Goal: Task Accomplishment & Management: Manage account settings

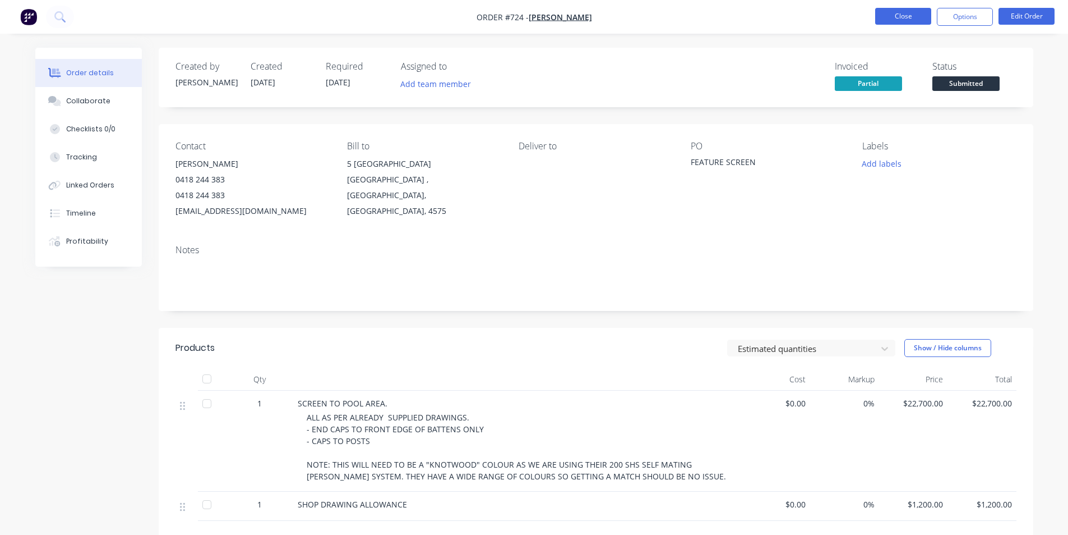
click at [890, 15] on button "Close" at bounding box center [904, 16] width 56 height 17
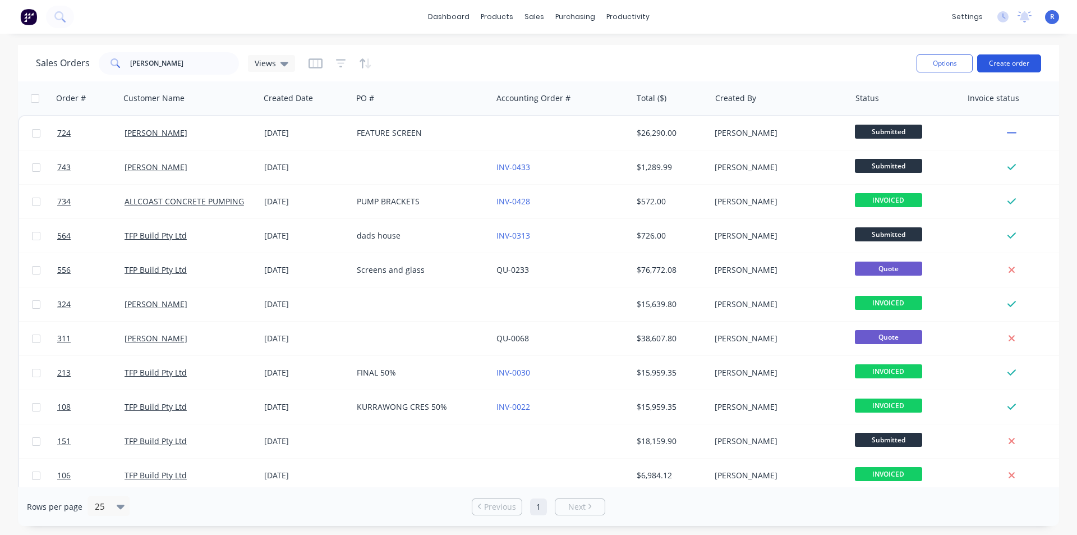
click at [1002, 61] on button "Create order" at bounding box center [1009, 63] width 64 height 18
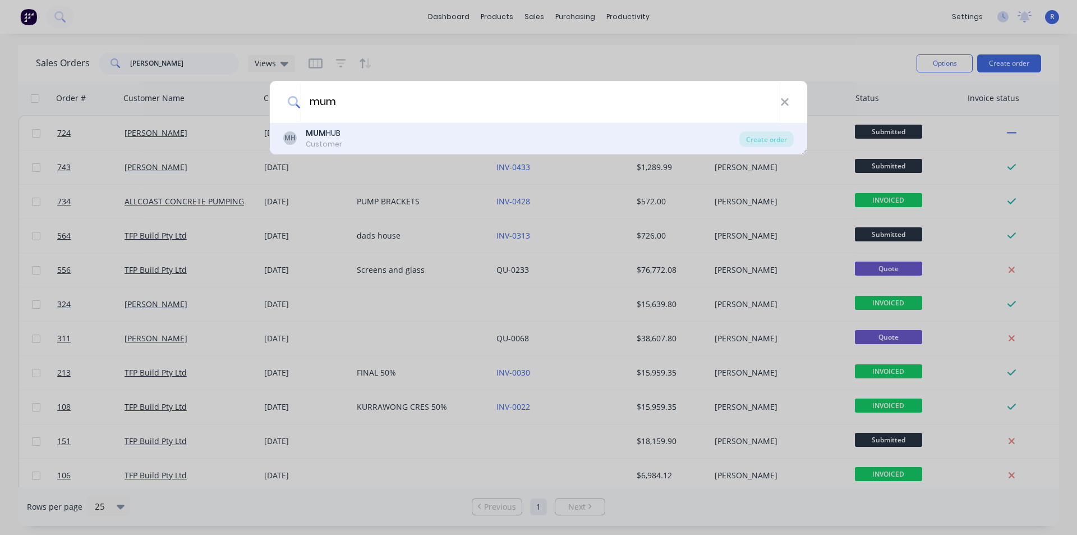
type input "mum"
click at [346, 136] on div "MH MUM HUB Customer" at bounding box center [511, 138] width 456 height 22
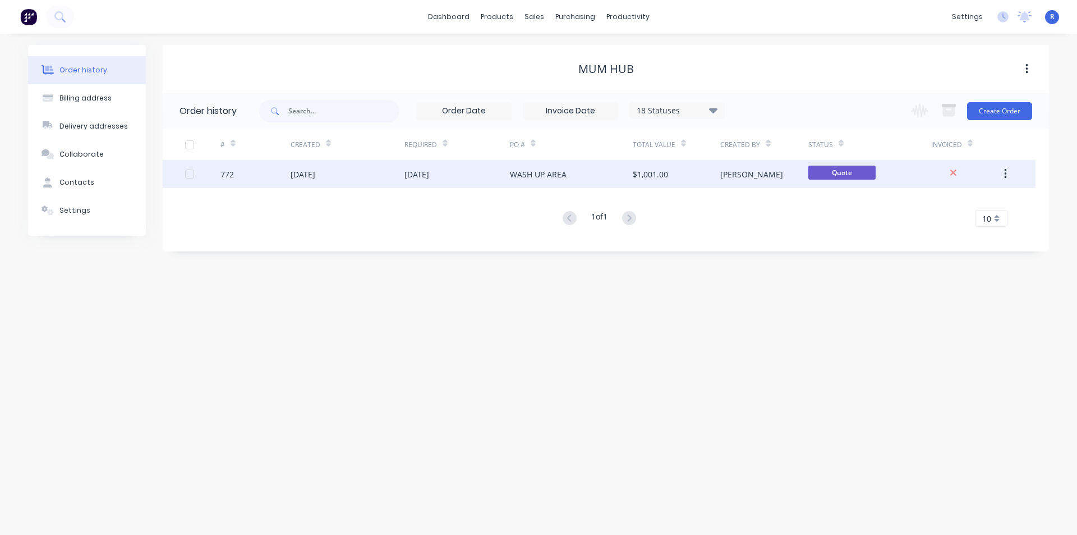
click at [670, 181] on div "$1,001.00" at bounding box center [676, 174] width 87 height 28
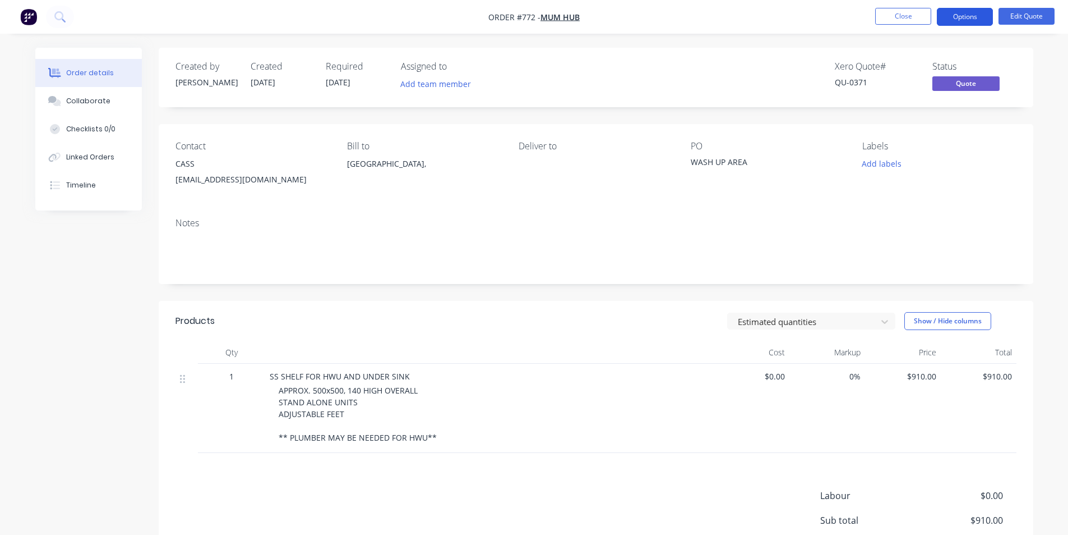
click at [966, 17] on button "Options" at bounding box center [965, 17] width 56 height 18
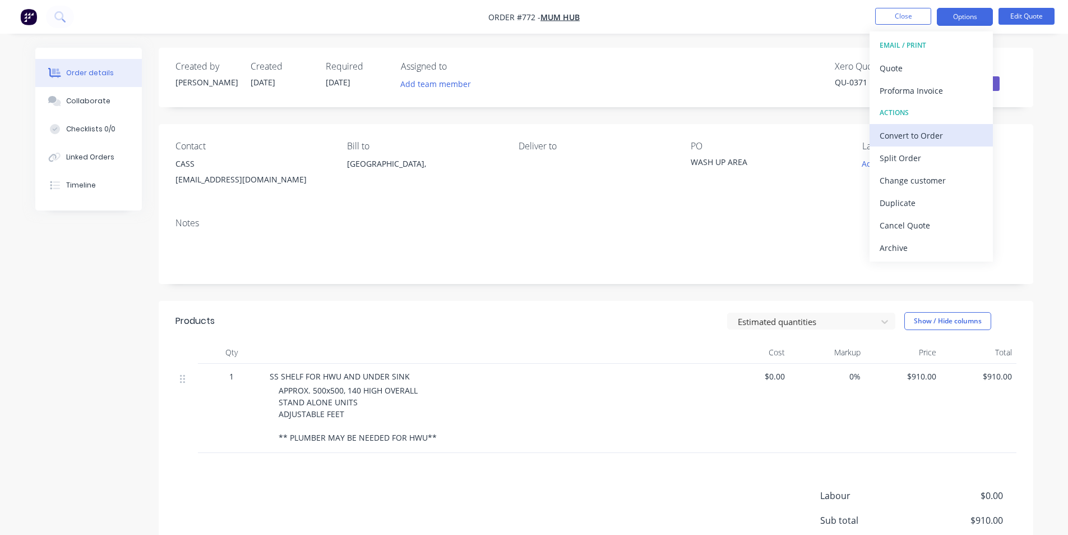
click at [936, 130] on div "Convert to Order" at bounding box center [931, 135] width 103 height 16
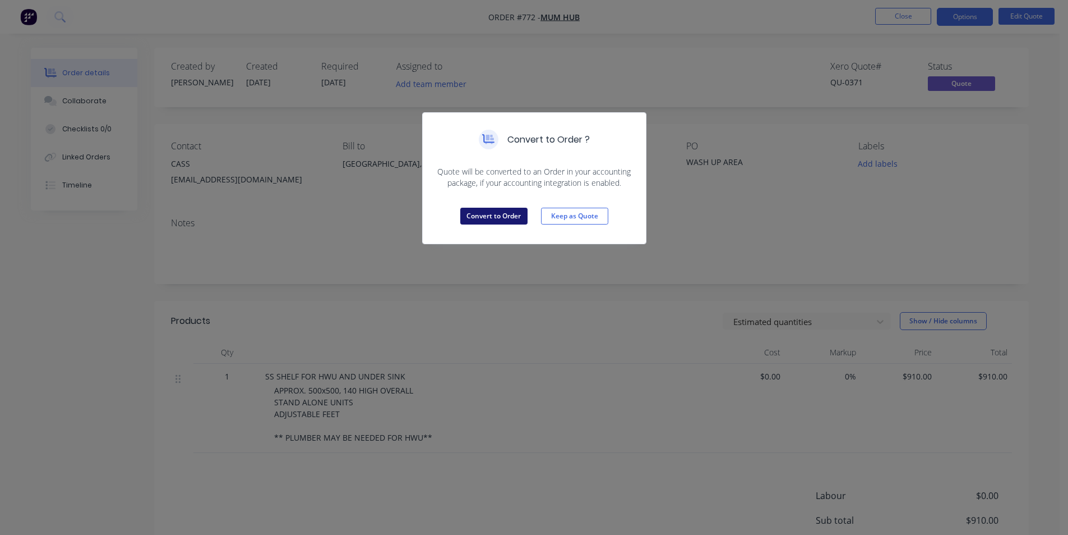
click at [495, 213] on button "Convert to Order" at bounding box center [493, 216] width 67 height 17
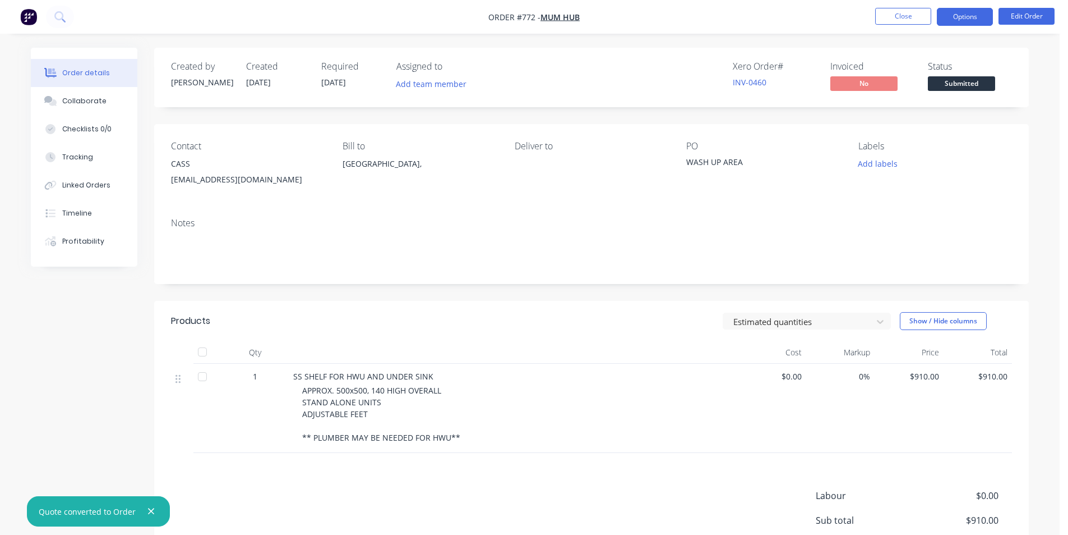
click at [947, 21] on button "Options" at bounding box center [965, 17] width 56 height 18
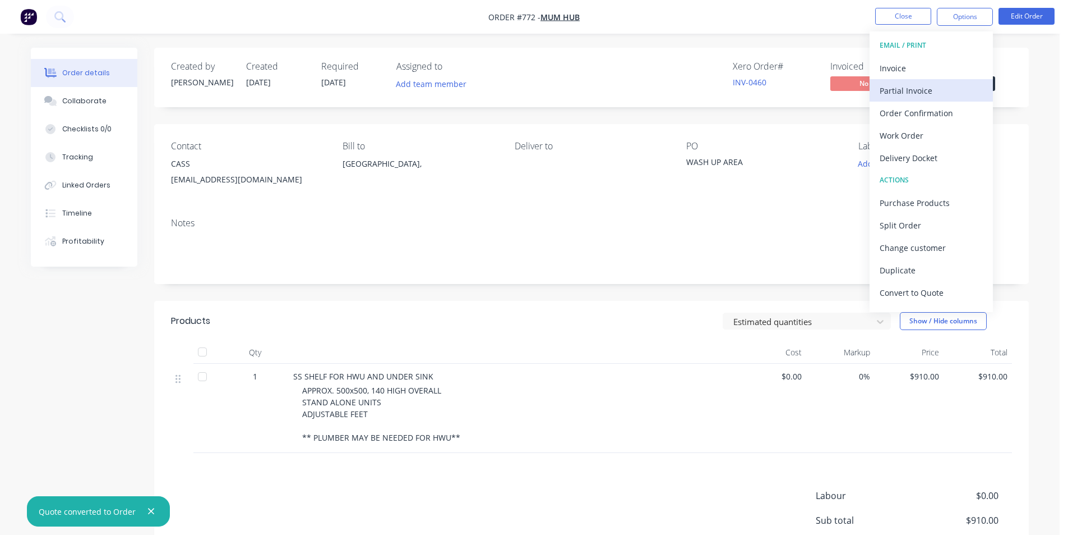
click at [938, 86] on div "Partial Invoice" at bounding box center [931, 90] width 103 height 16
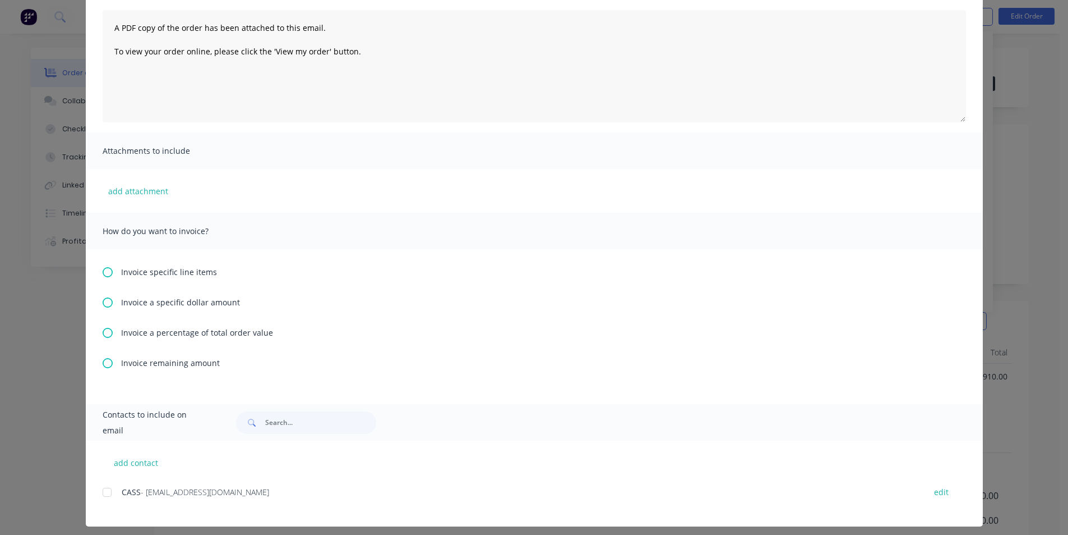
scroll to position [125, 0]
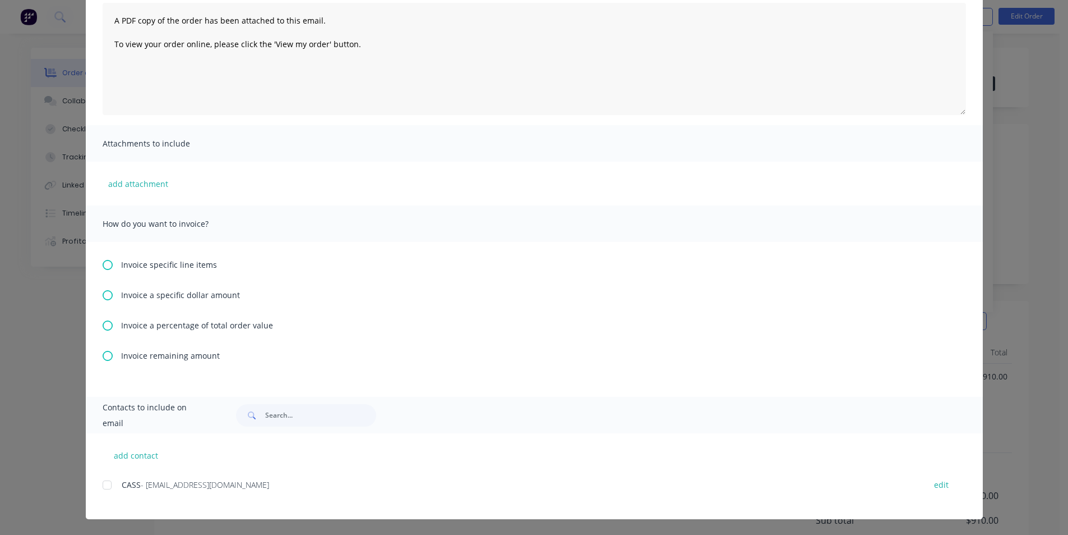
click at [105, 265] on icon at bounding box center [108, 265] width 10 height 10
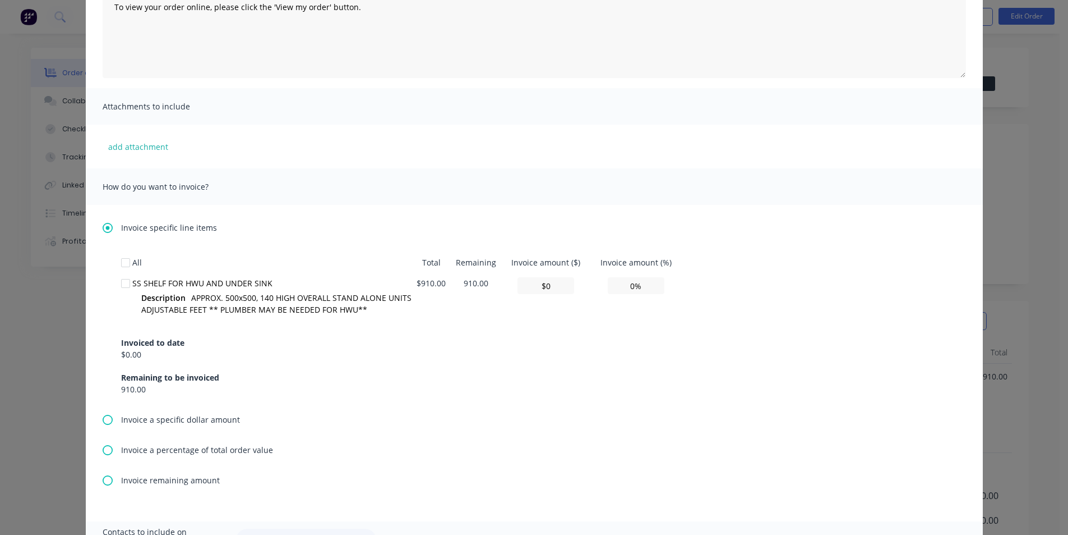
scroll to position [168, 0]
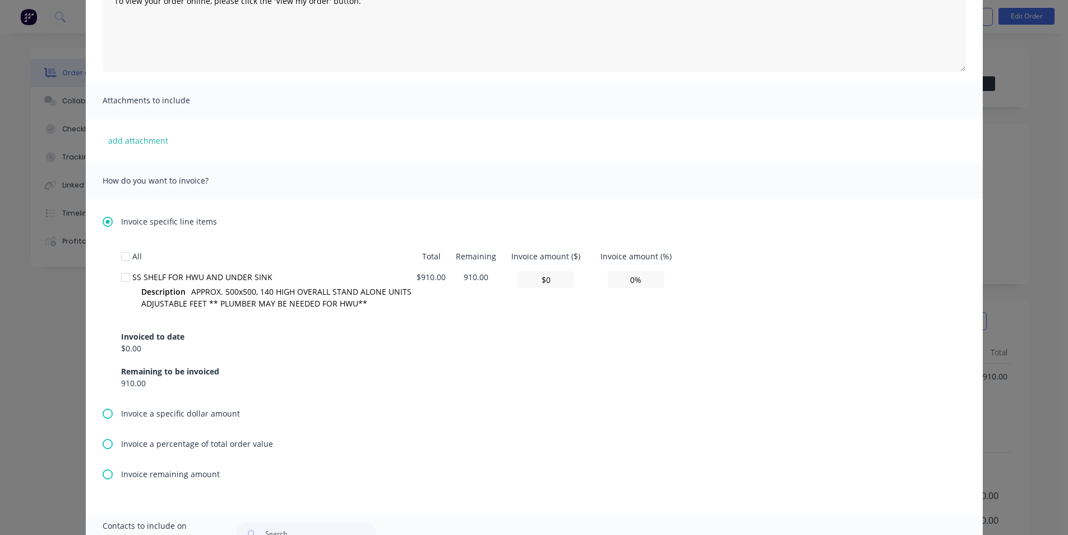
click at [121, 273] on div at bounding box center [125, 277] width 22 height 22
click at [631, 281] on input "0%" at bounding box center [636, 279] width 57 height 17
type input "$36.40"
type input "4%"
type input "$364.00"
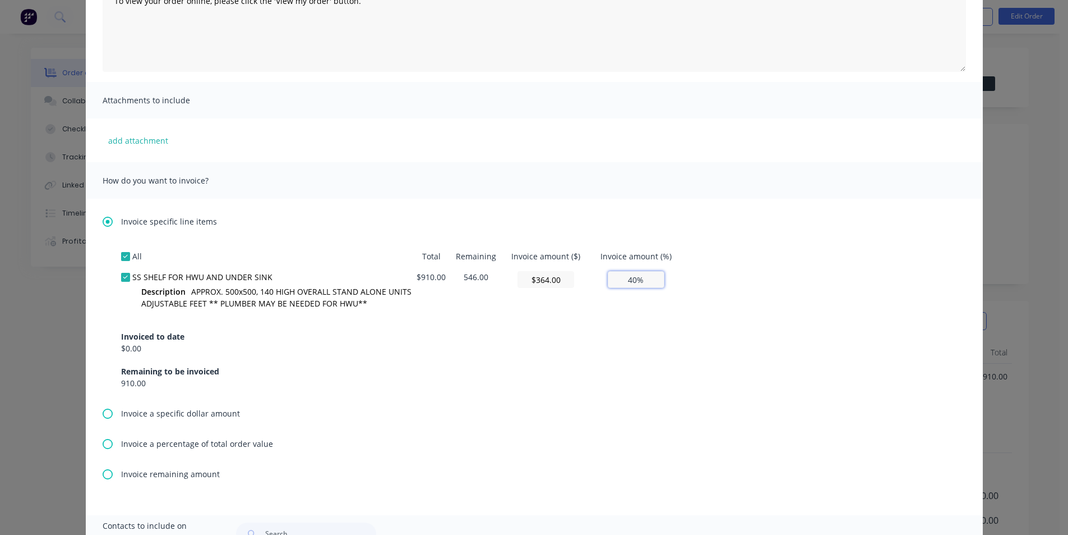
type input "40%"
click at [780, 279] on div "All Total Remaining Invoice amount ($) Invoice amount (%) SS SHELF FOR HWU AND …" at bounding box center [534, 317] width 827 height 143
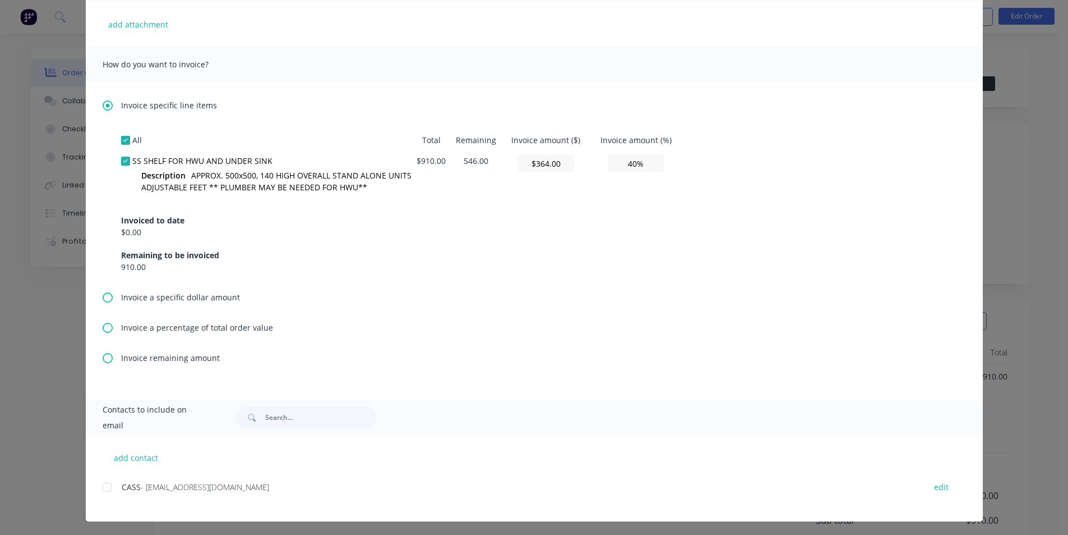
scroll to position [287, 0]
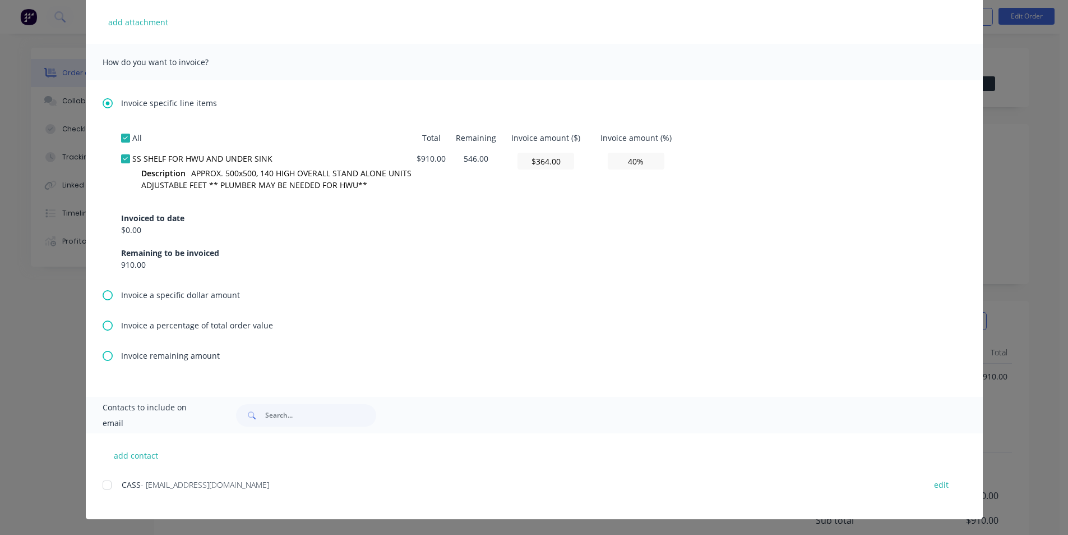
click at [103, 487] on div at bounding box center [107, 484] width 22 height 22
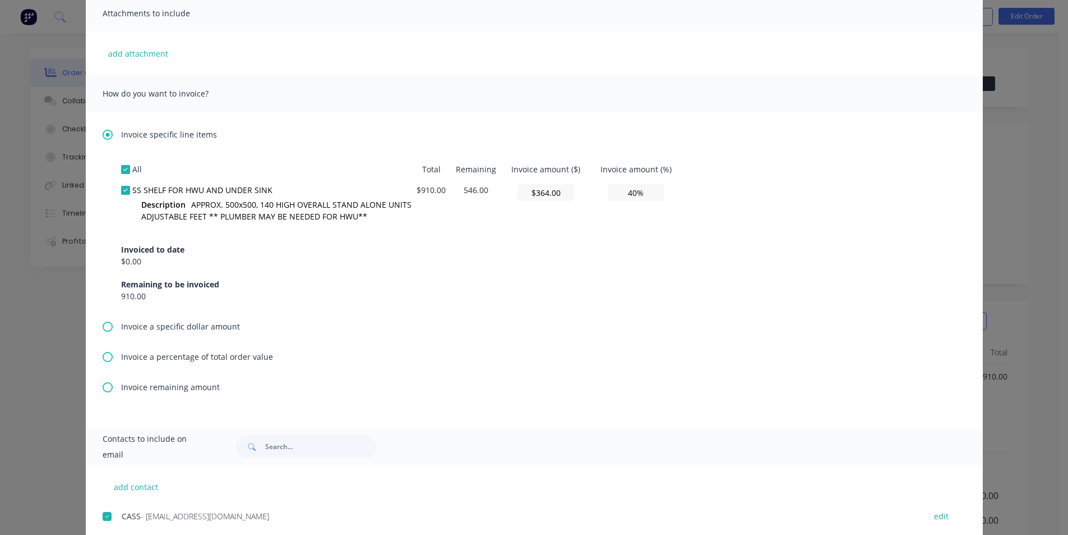
scroll to position [62, 0]
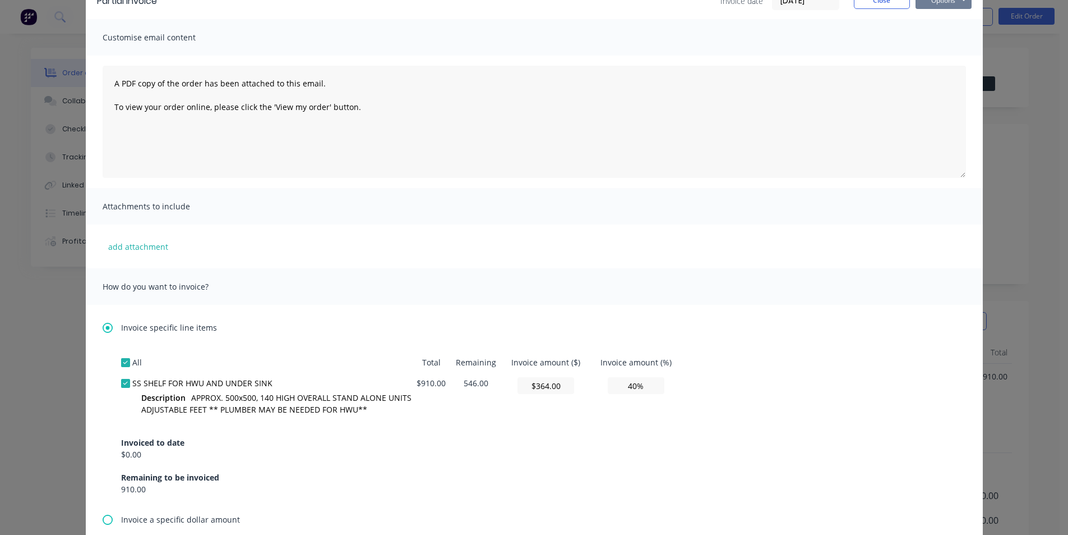
click at [934, 3] on button "Options" at bounding box center [944, 0] width 56 height 17
click at [934, 37] on button "Print" at bounding box center [952, 39] width 72 height 19
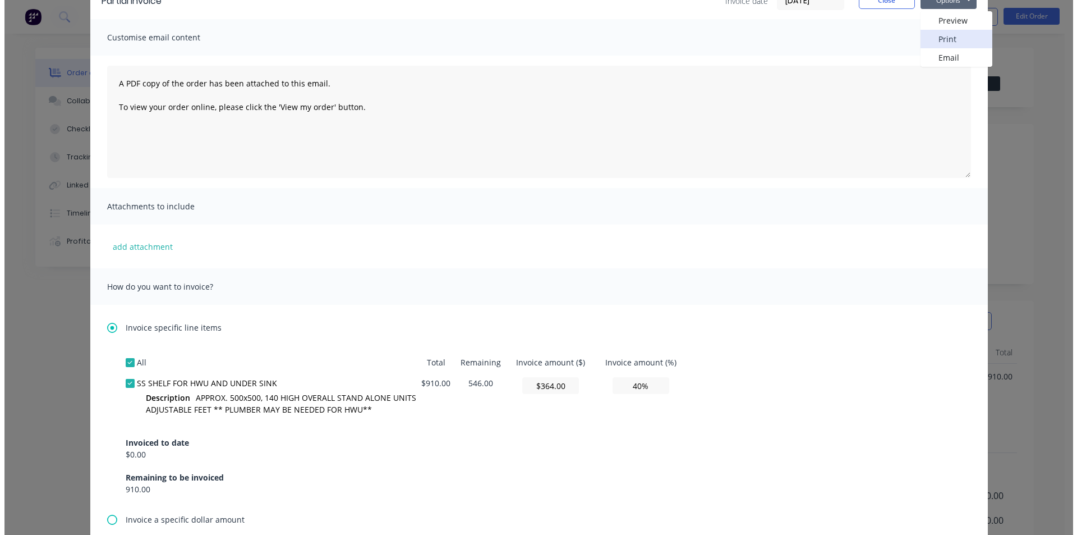
scroll to position [0, 0]
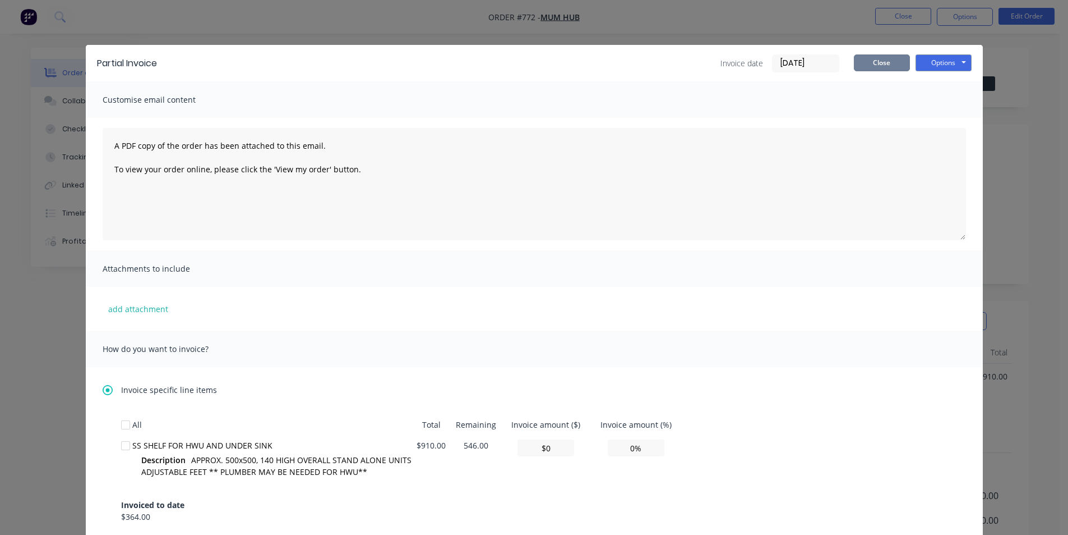
click at [882, 66] on button "Close" at bounding box center [882, 62] width 56 height 17
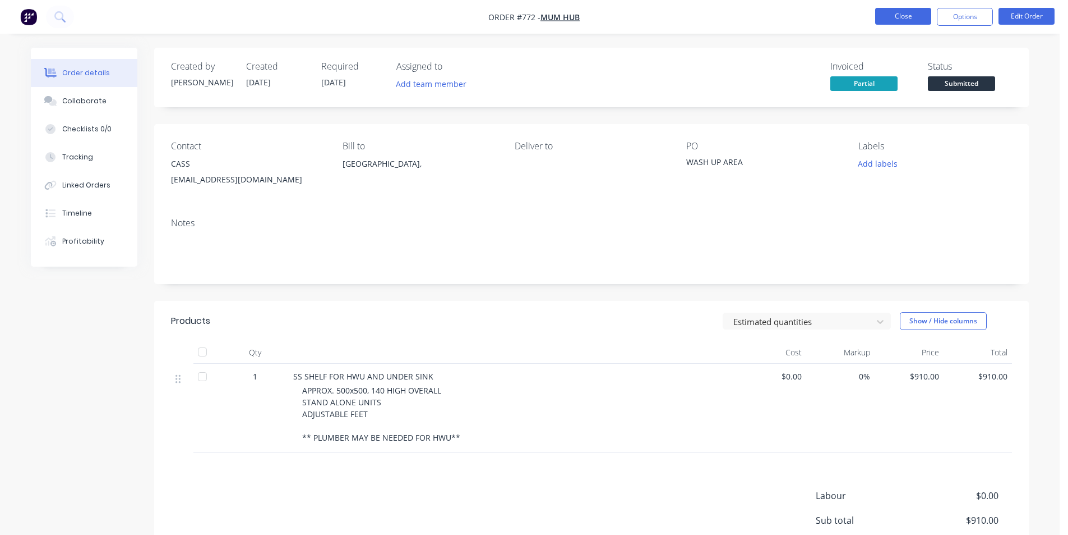
click at [909, 18] on button "Close" at bounding box center [904, 16] width 56 height 17
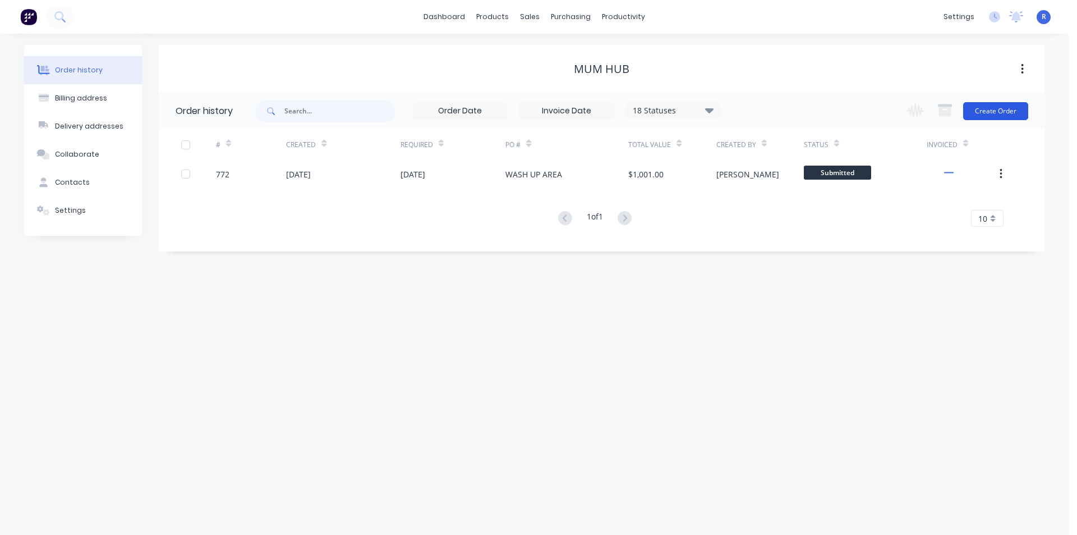
click at [975, 110] on button "Create Order" at bounding box center [995, 111] width 65 height 18
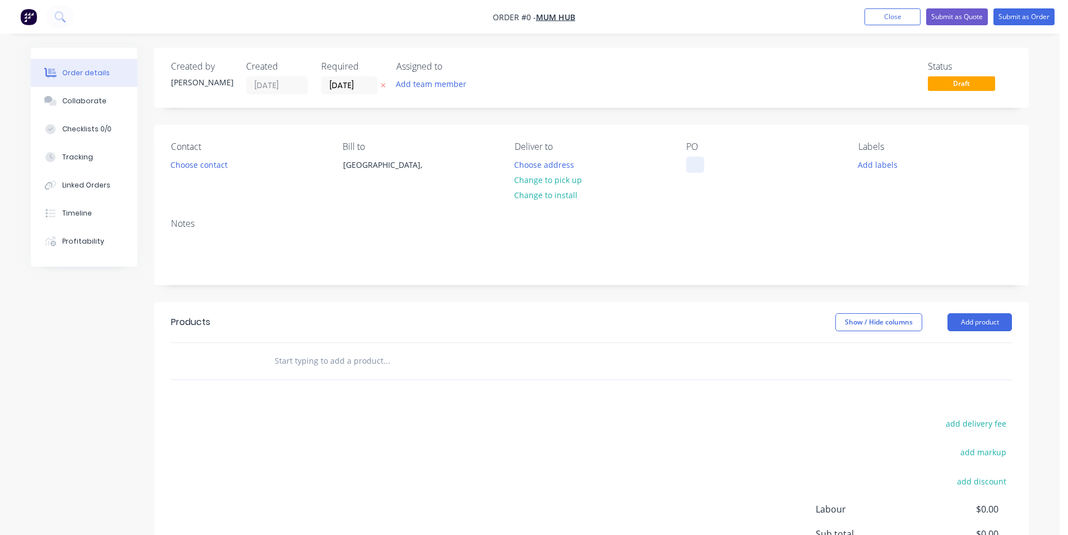
click at [695, 158] on div at bounding box center [696, 164] width 18 height 16
drag, startPoint x: 736, startPoint y: 163, endPoint x: 667, endPoint y: 170, distance: 69.3
click at [667, 170] on div "Contact Choose contact Bill to [GEOGRAPHIC_DATA], Deliver to Choose address Cha…" at bounding box center [591, 167] width 875 height 85
click at [975, 325] on button "Add product" at bounding box center [980, 322] width 65 height 18
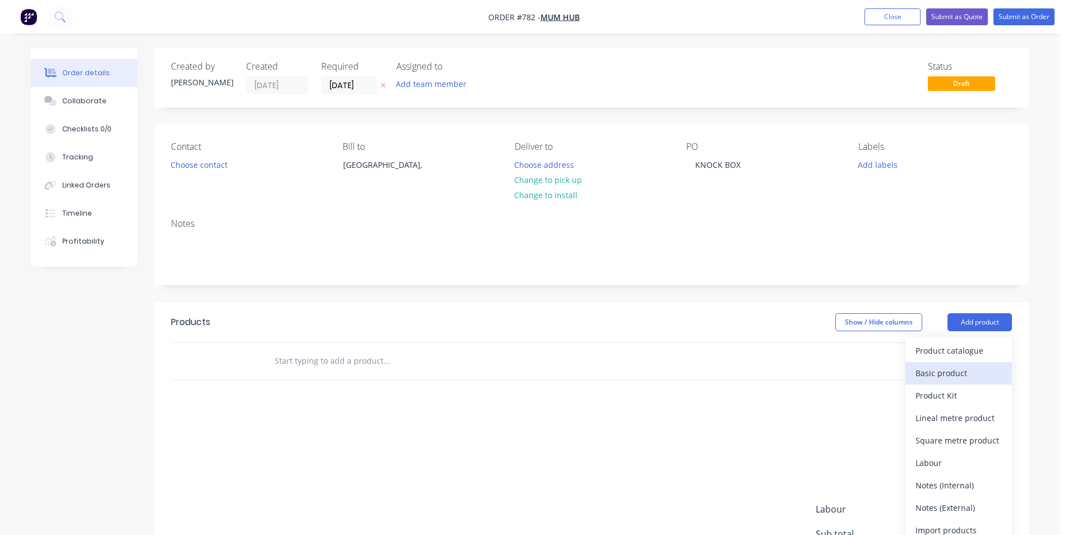
click at [946, 372] on div "Basic product" at bounding box center [959, 373] width 86 height 16
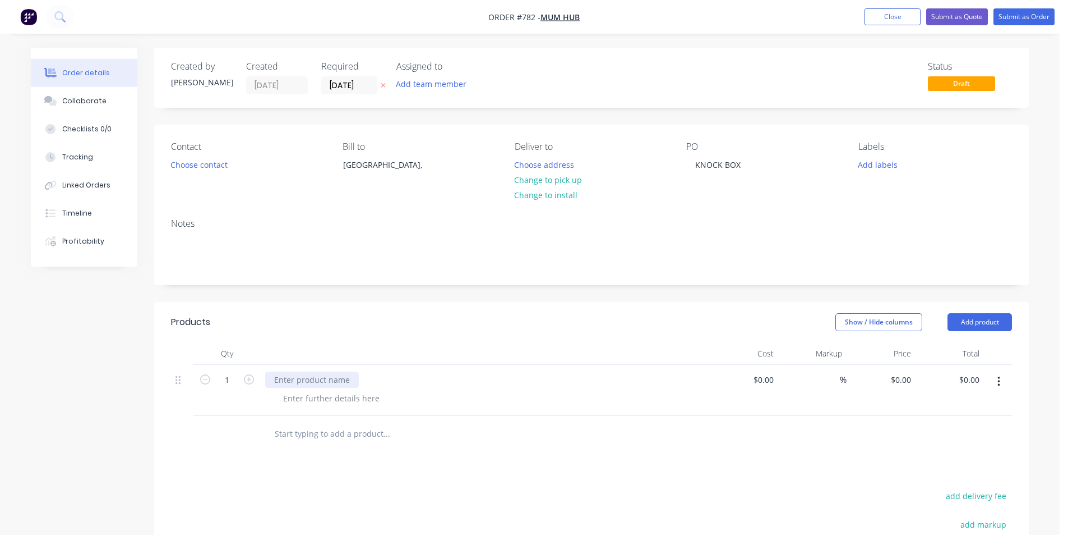
click at [321, 383] on div at bounding box center [312, 379] width 94 height 16
click at [906, 380] on input "0" at bounding box center [903, 379] width 26 height 16
type input "$120.00"
click at [808, 430] on div at bounding box center [591, 434] width 841 height 36
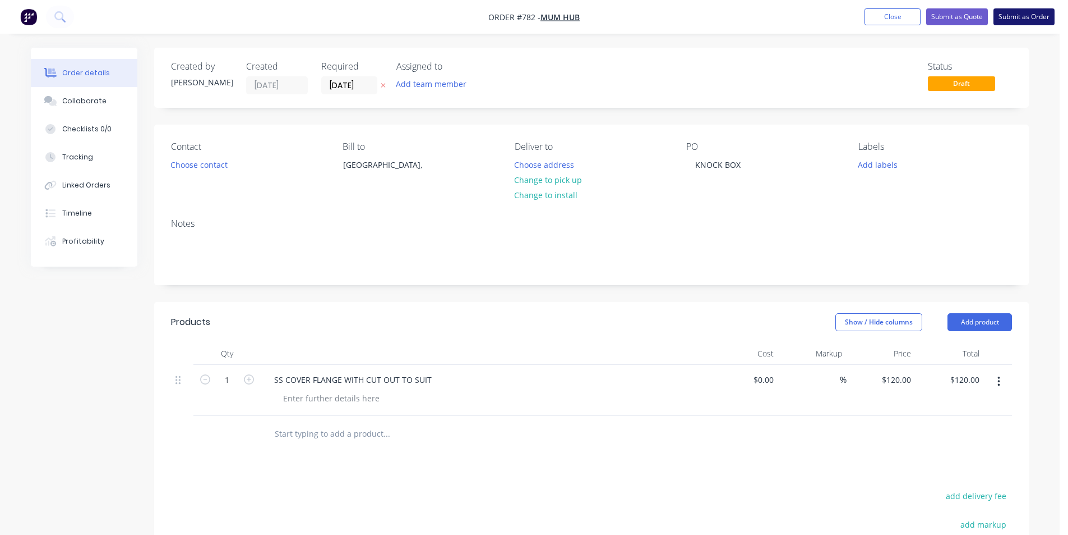
click at [1015, 16] on button "Submit as Order" at bounding box center [1024, 16] width 61 height 17
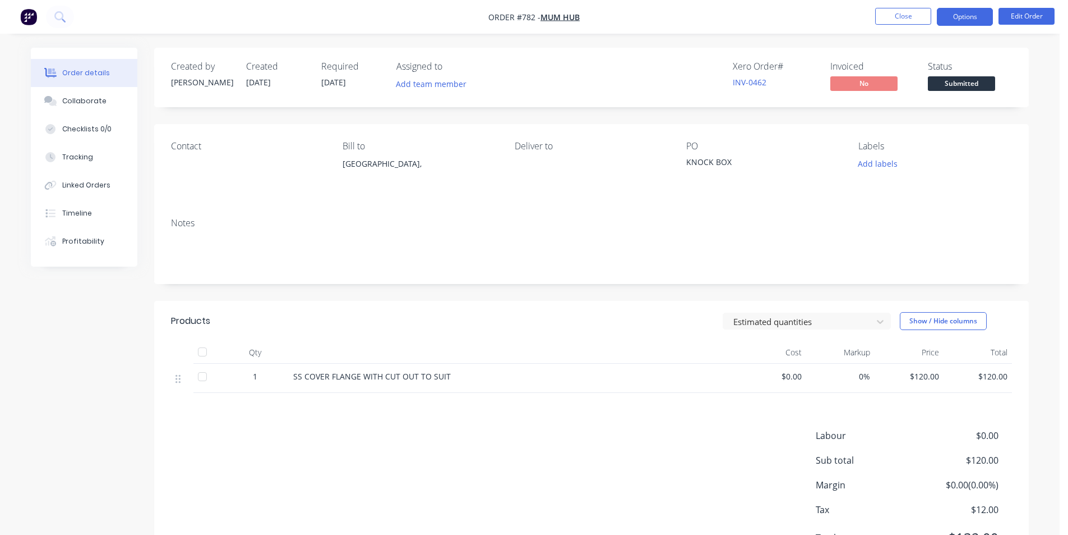
click at [959, 15] on button "Options" at bounding box center [965, 17] width 56 height 18
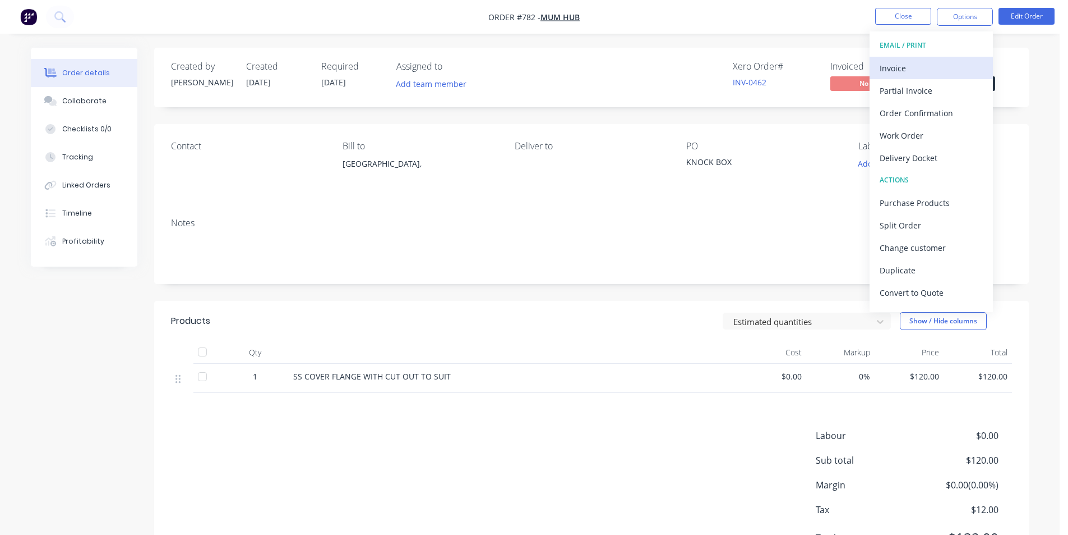
click at [922, 67] on div "Invoice" at bounding box center [931, 68] width 103 height 16
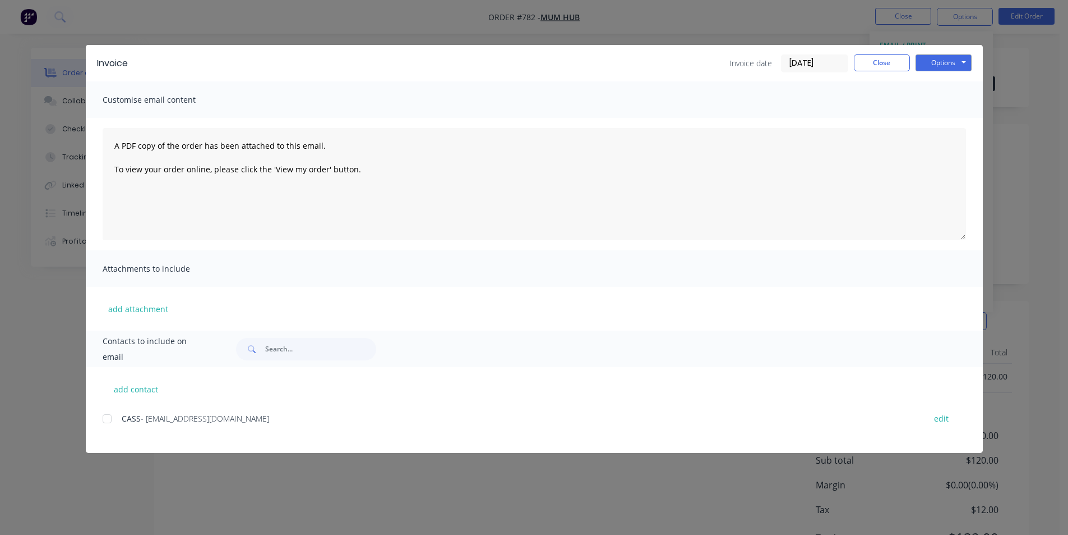
click at [105, 420] on div at bounding box center [107, 418] width 22 height 22
click at [955, 65] on button "Options" at bounding box center [944, 62] width 56 height 17
click at [949, 100] on button "Print" at bounding box center [952, 101] width 72 height 19
click at [886, 63] on button "Close" at bounding box center [882, 62] width 56 height 17
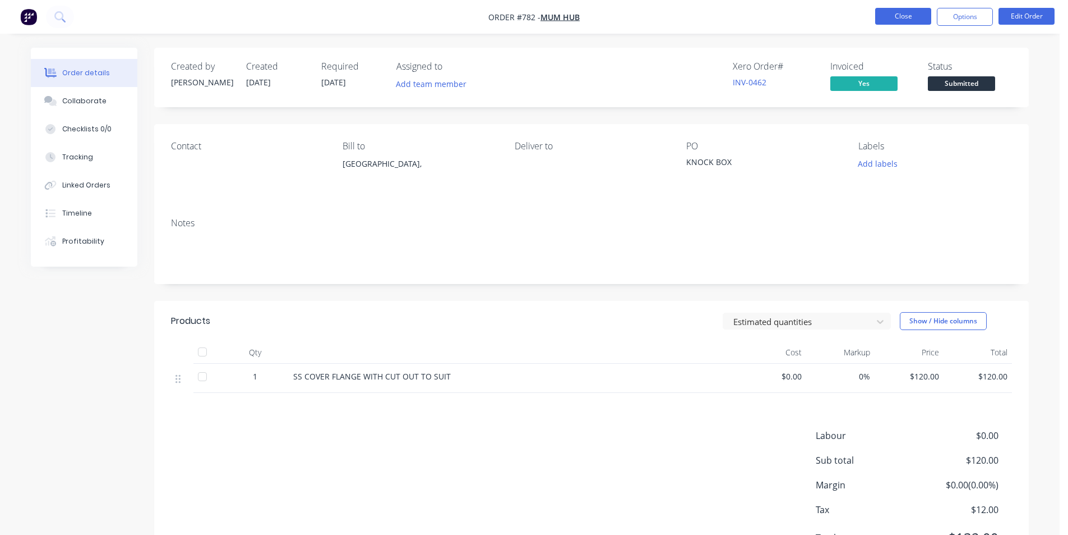
click at [892, 18] on button "Close" at bounding box center [904, 16] width 56 height 17
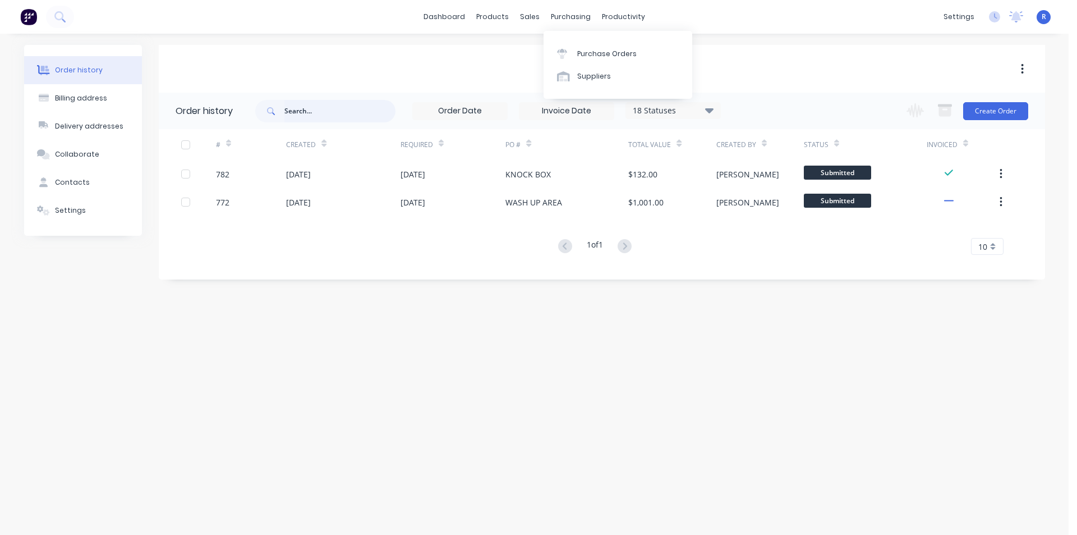
click at [333, 112] on input "text" at bounding box center [339, 111] width 111 height 22
type input "craiglea"
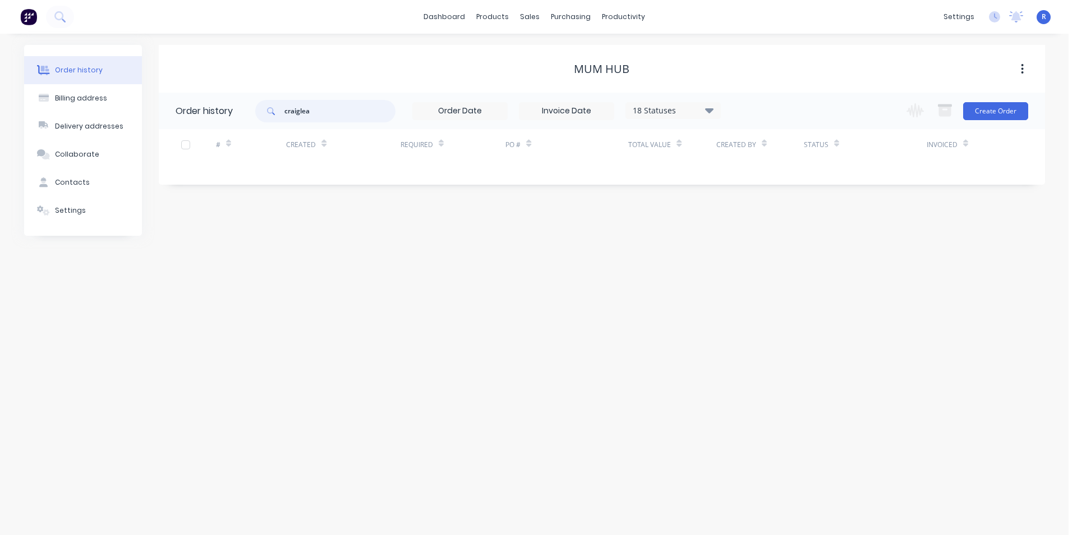
drag, startPoint x: 326, startPoint y: 112, endPoint x: 257, endPoint y: 113, distance: 69.0
click at [257, 113] on div "craiglea" at bounding box center [325, 111] width 140 height 22
click at [533, 15] on div "sales" at bounding box center [529, 16] width 31 height 17
click at [573, 53] on div "Sales Orders" at bounding box center [572, 54] width 46 height 10
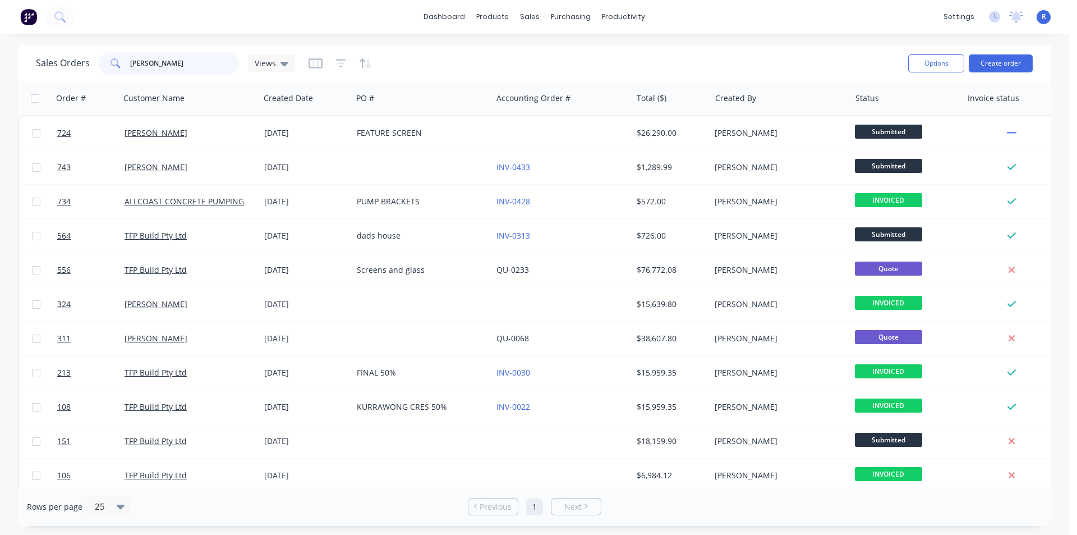
drag, startPoint x: 163, startPoint y: 68, endPoint x: 82, endPoint y: 60, distance: 81.2
click at [82, 60] on div "Sales Orders [PERSON_NAME] Views" at bounding box center [165, 63] width 259 height 22
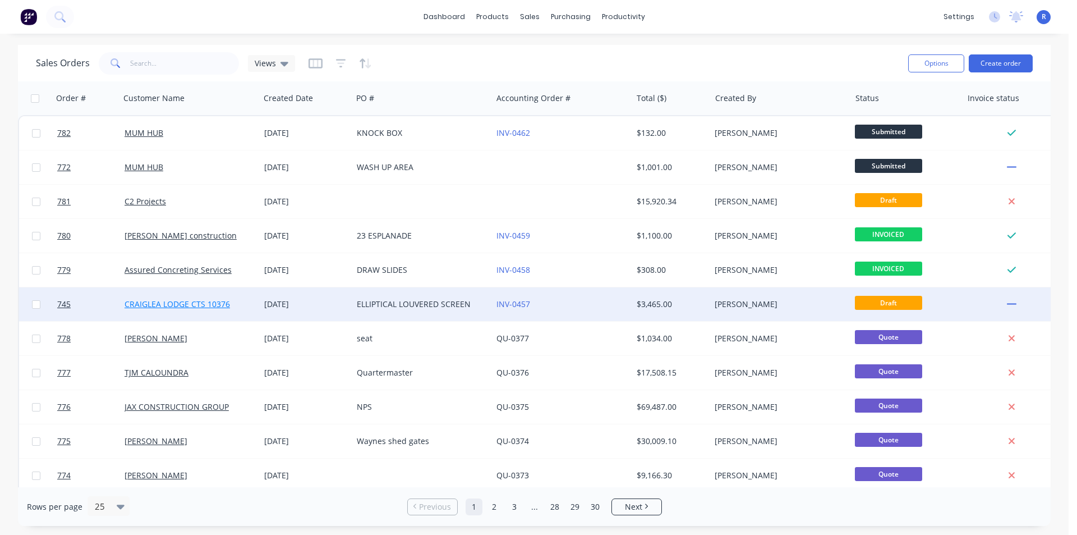
click at [187, 304] on link "CRAIGLEA LODGE CTS 10376" at bounding box center [177, 303] width 105 height 11
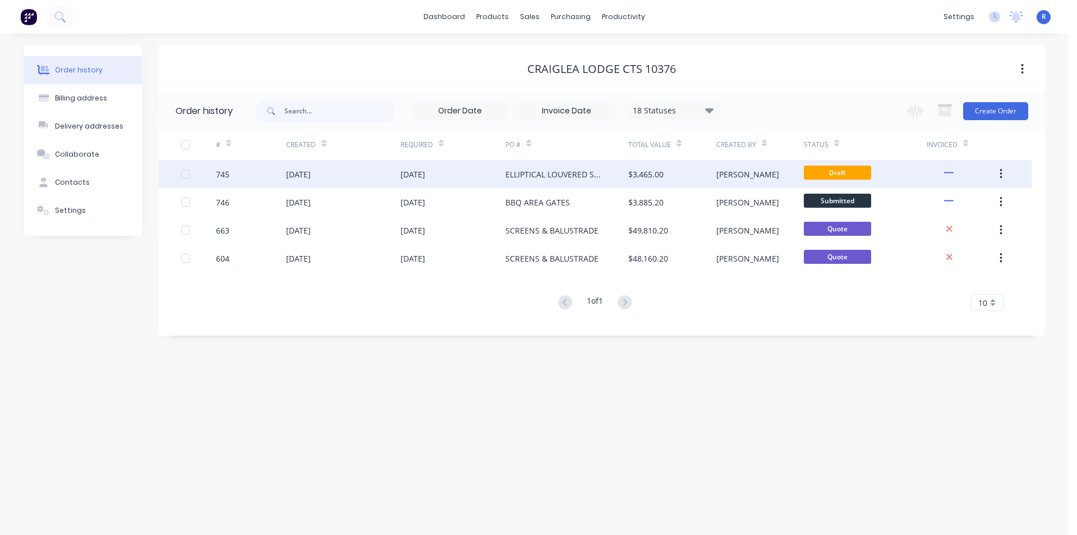
click at [700, 173] on div "$3,465.00" at bounding box center [671, 174] width 87 height 28
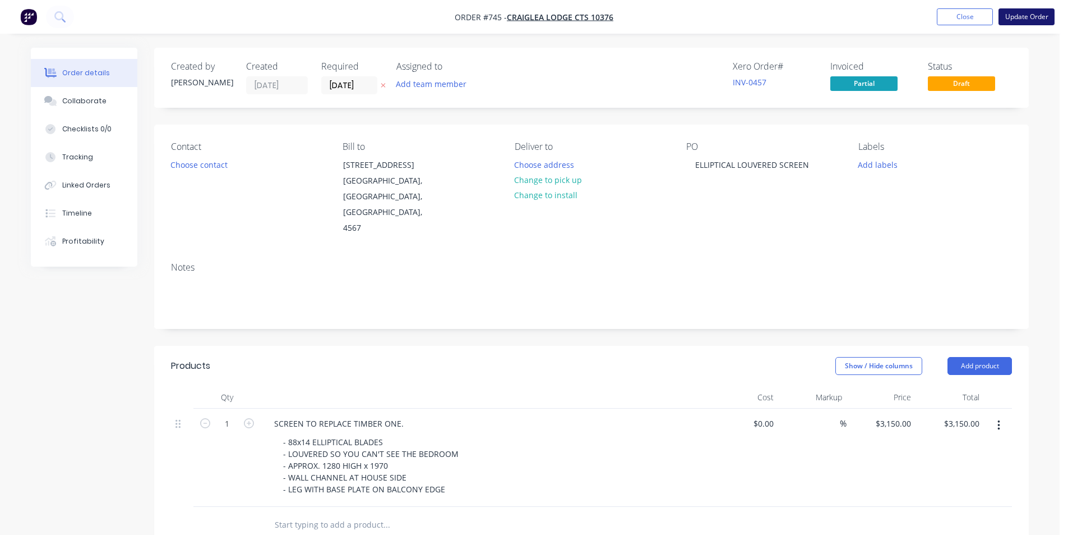
click at [1020, 15] on button "Update Order" at bounding box center [1027, 16] width 56 height 17
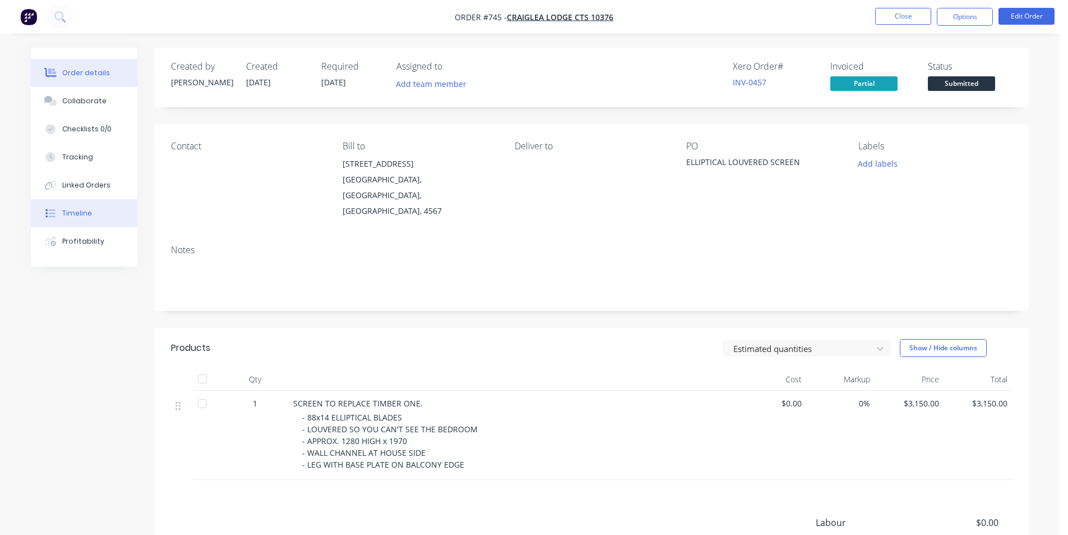
click at [70, 213] on div "Timeline" at bounding box center [77, 213] width 30 height 10
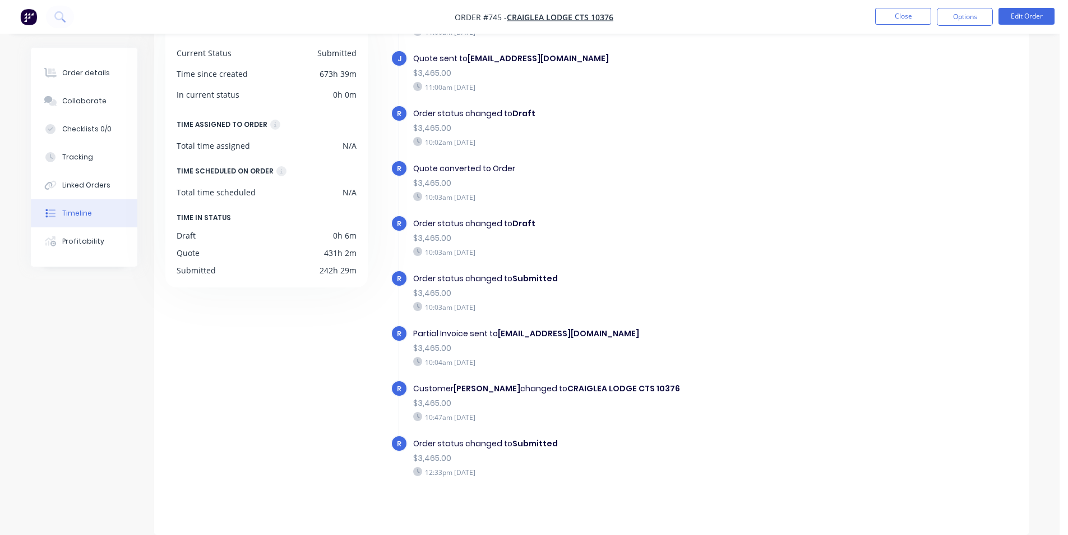
scroll to position [67, 0]
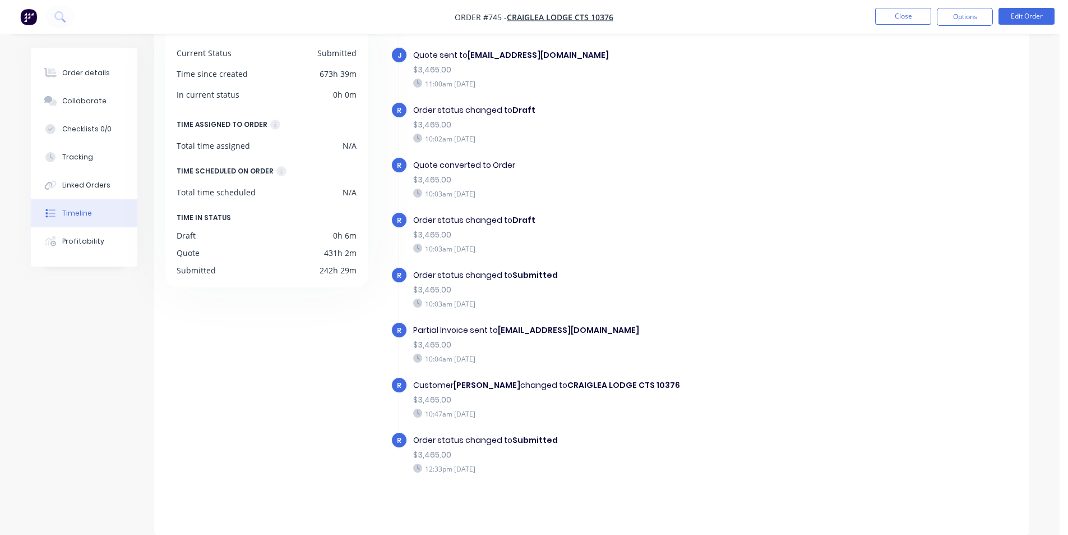
click at [695, 461] on div "Order status changed to Submitted $3,465.00 12:33pm [DATE]" at bounding box center [607, 453] width 399 height 45
click at [899, 15] on button "Close" at bounding box center [904, 16] width 56 height 17
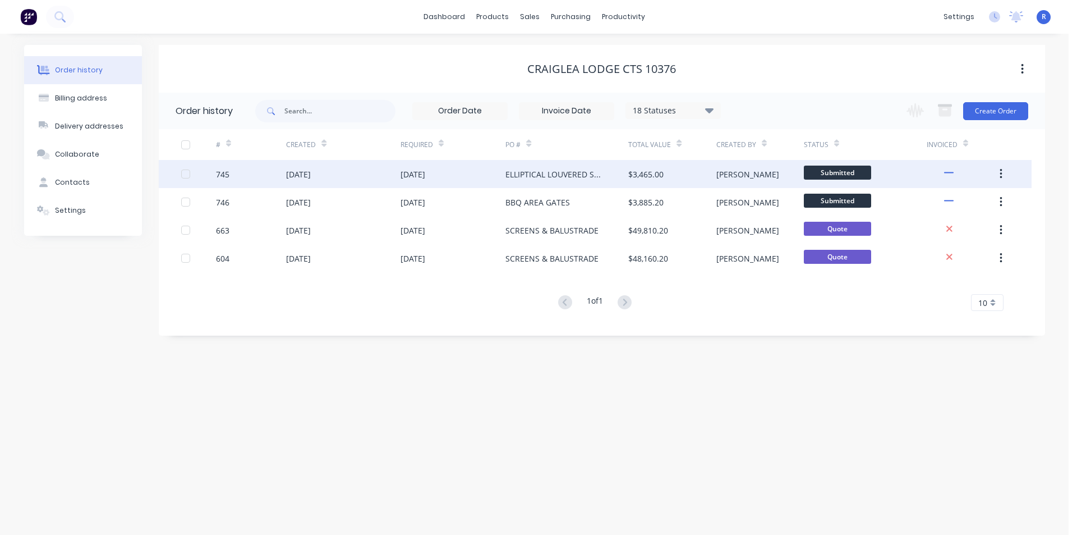
click at [577, 177] on div "ELLIPTICAL LOUVERED SCREEN" at bounding box center [555, 174] width 100 height 12
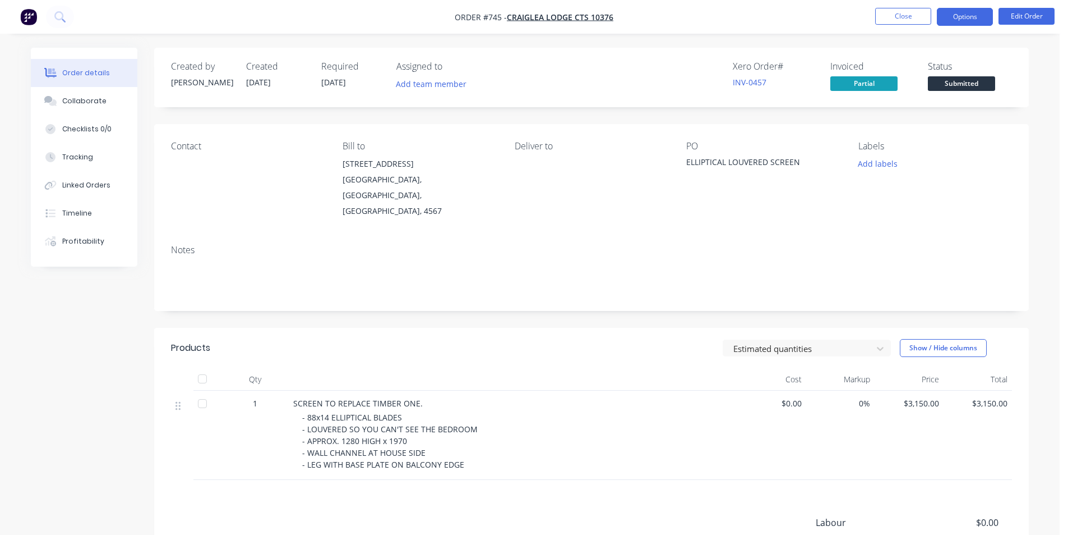
click at [950, 15] on button "Options" at bounding box center [965, 17] width 56 height 18
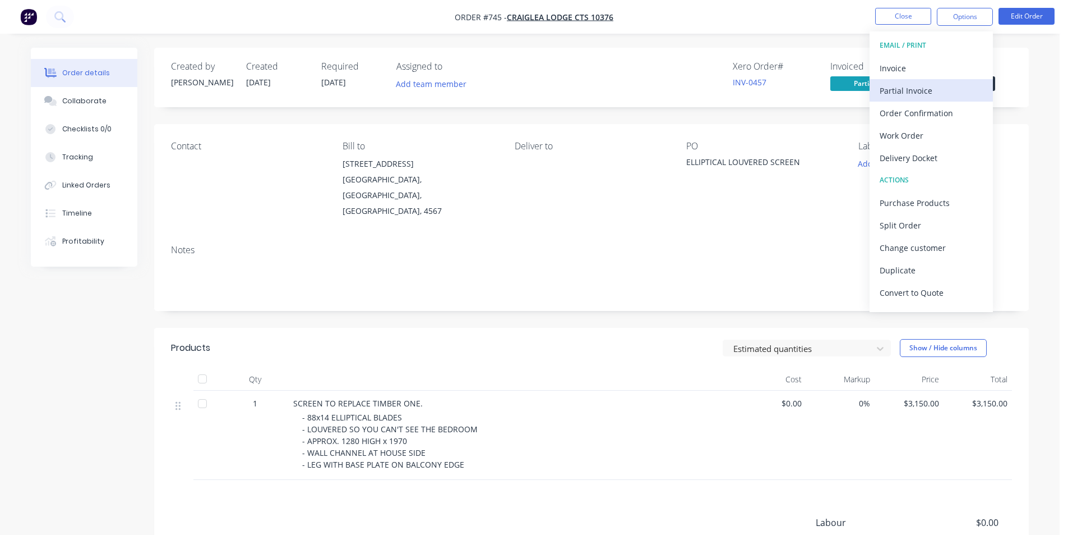
click at [924, 89] on div "Partial Invoice" at bounding box center [931, 90] width 103 height 16
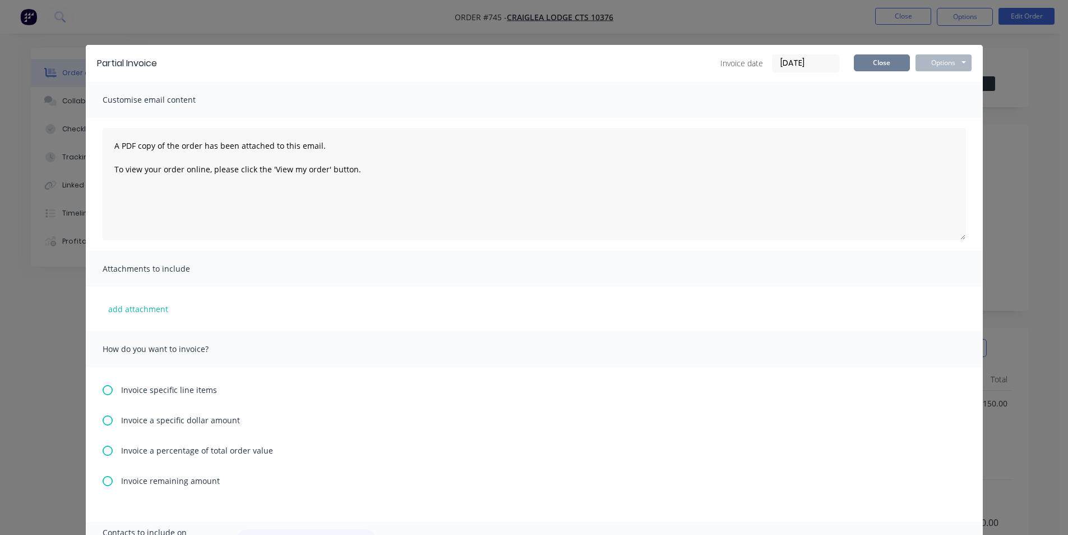
click at [872, 65] on button "Close" at bounding box center [882, 62] width 56 height 17
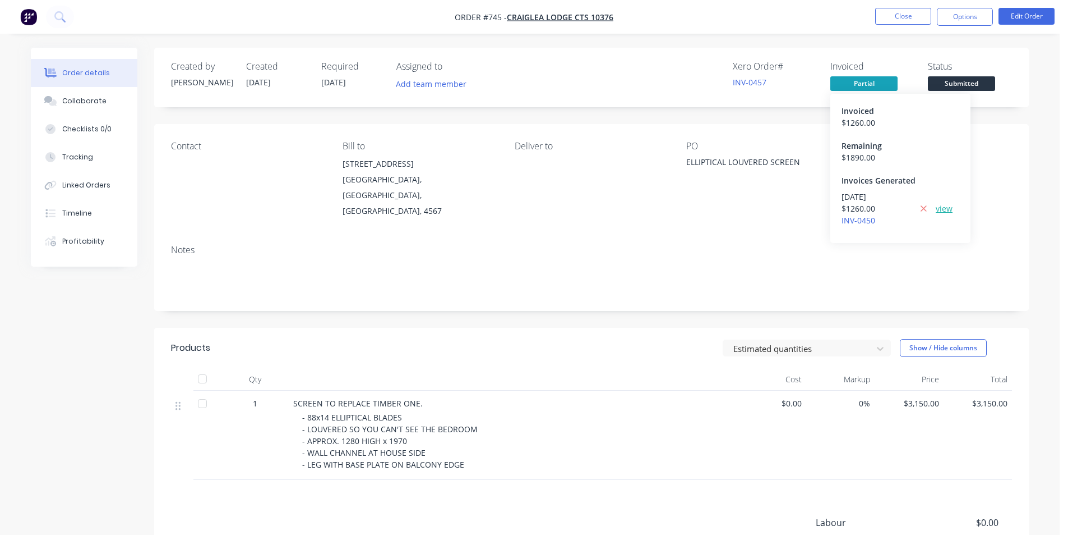
click at [946, 207] on link "view" at bounding box center [944, 208] width 17 height 12
click at [963, 17] on button "Options" at bounding box center [965, 17] width 56 height 18
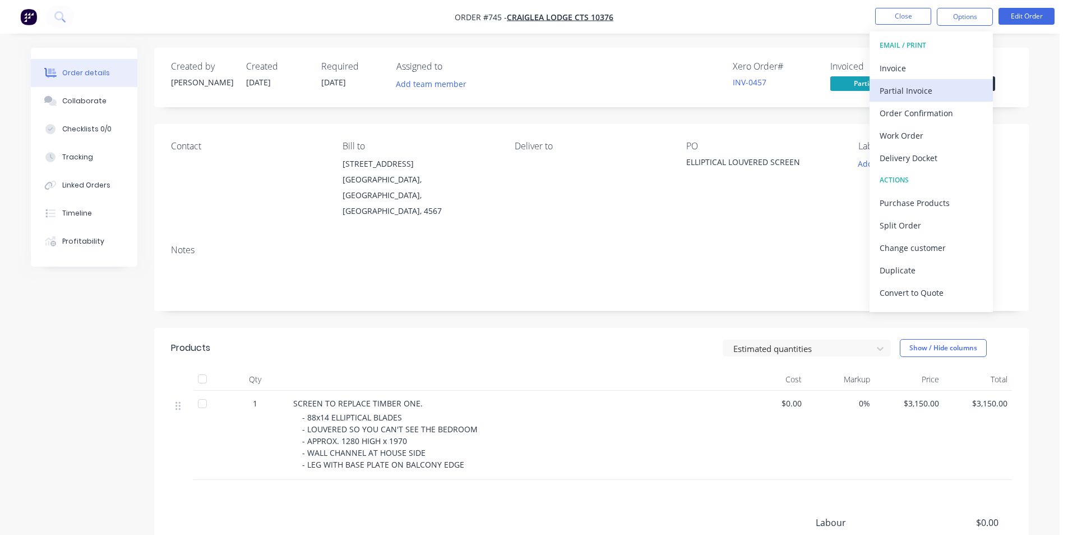
click at [938, 86] on div "Partial Invoice" at bounding box center [931, 90] width 103 height 16
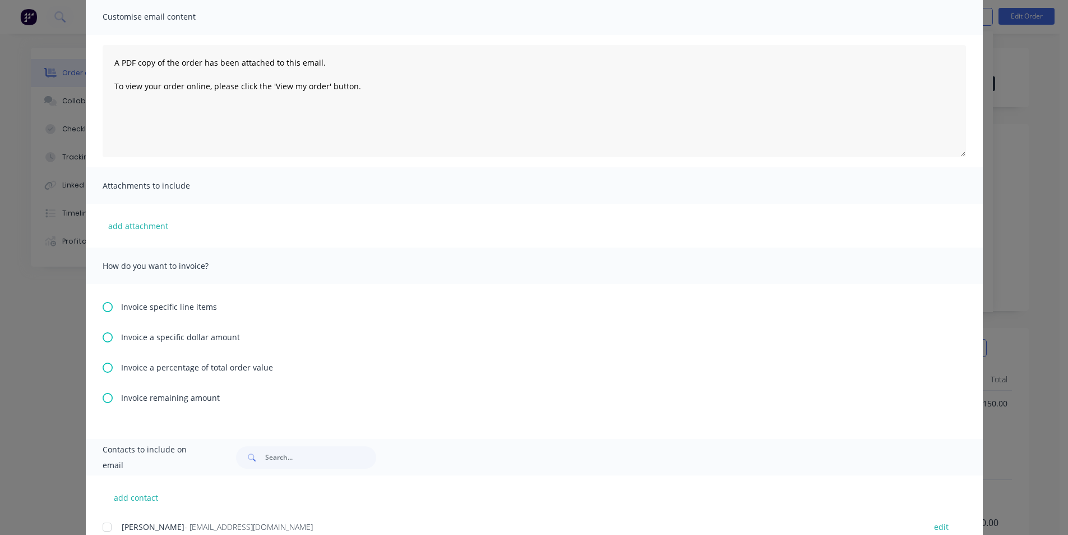
scroll to position [112, 0]
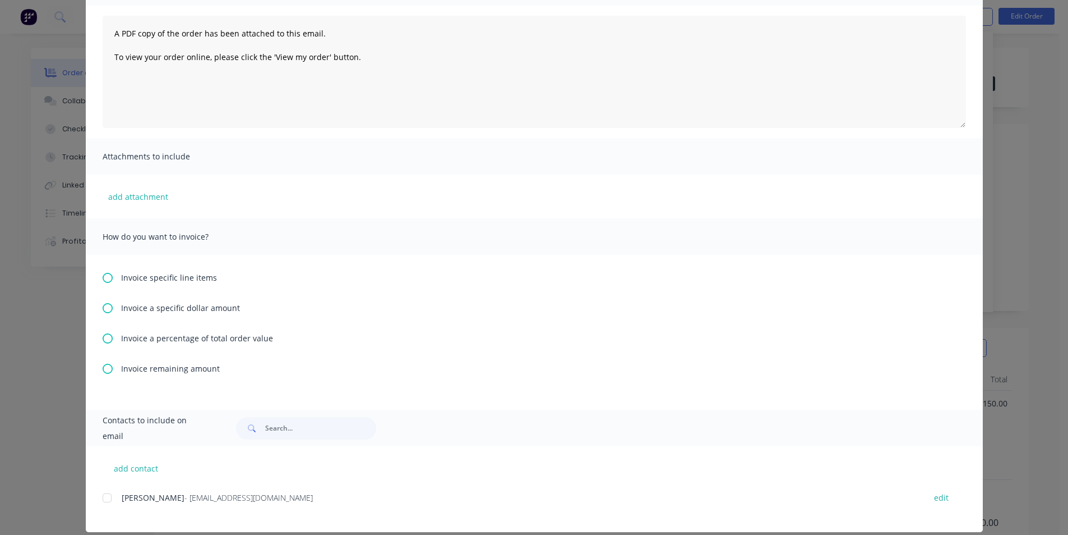
click at [103, 278] on icon at bounding box center [108, 278] width 10 height 10
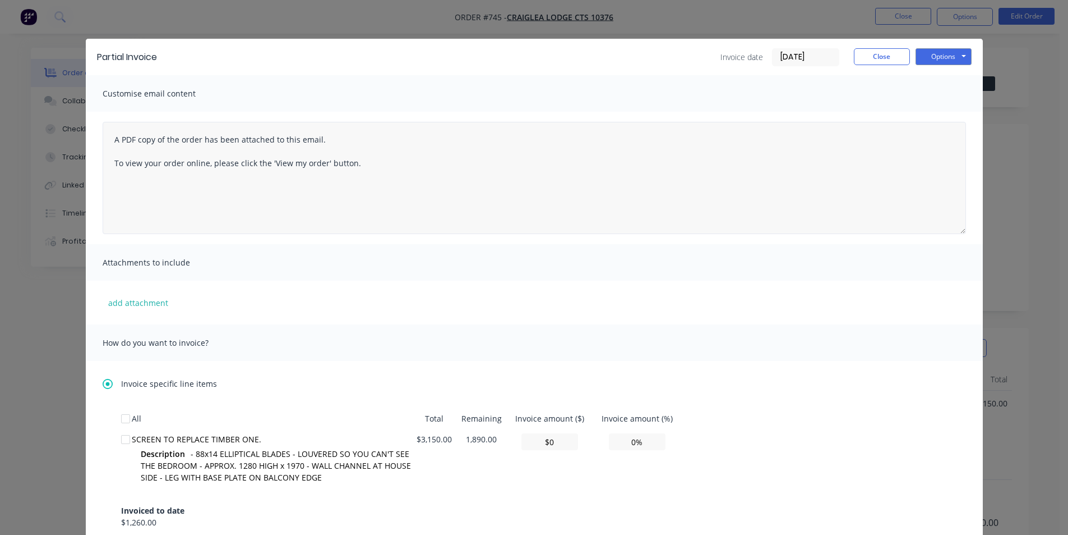
scroll to position [0, 0]
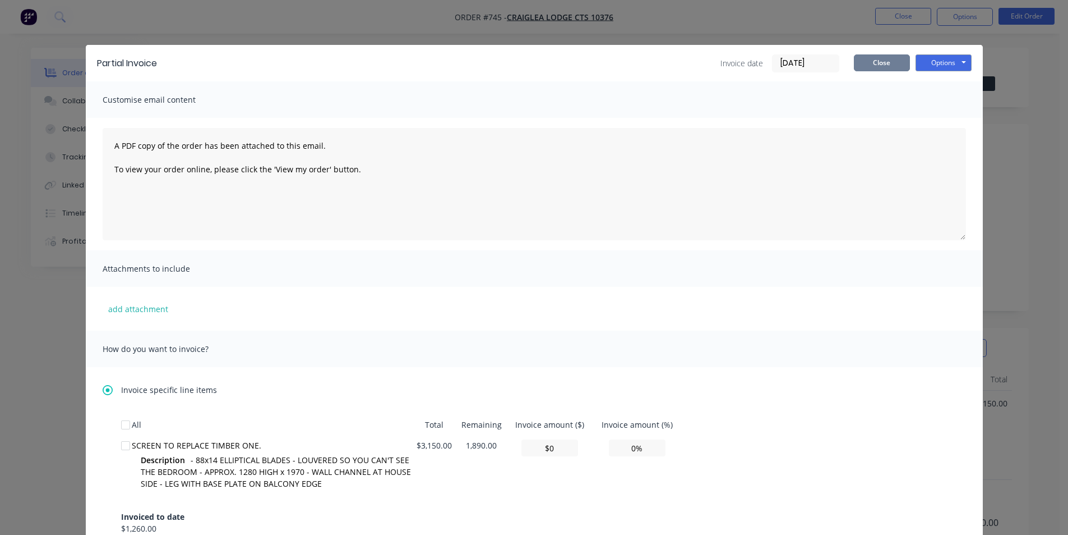
click at [889, 66] on button "Close" at bounding box center [882, 62] width 56 height 17
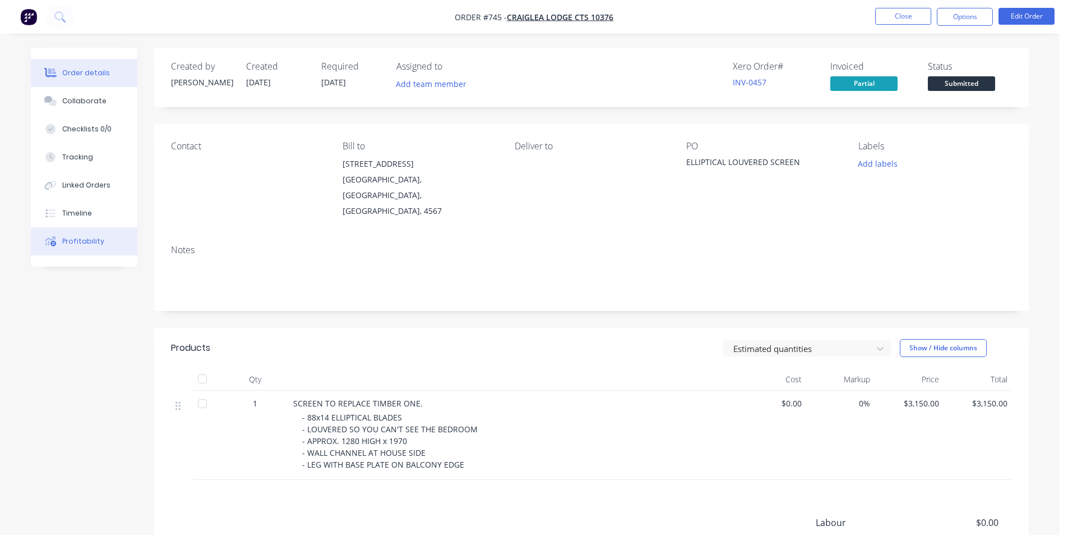
click at [70, 237] on div "Profitability" at bounding box center [83, 241] width 42 height 10
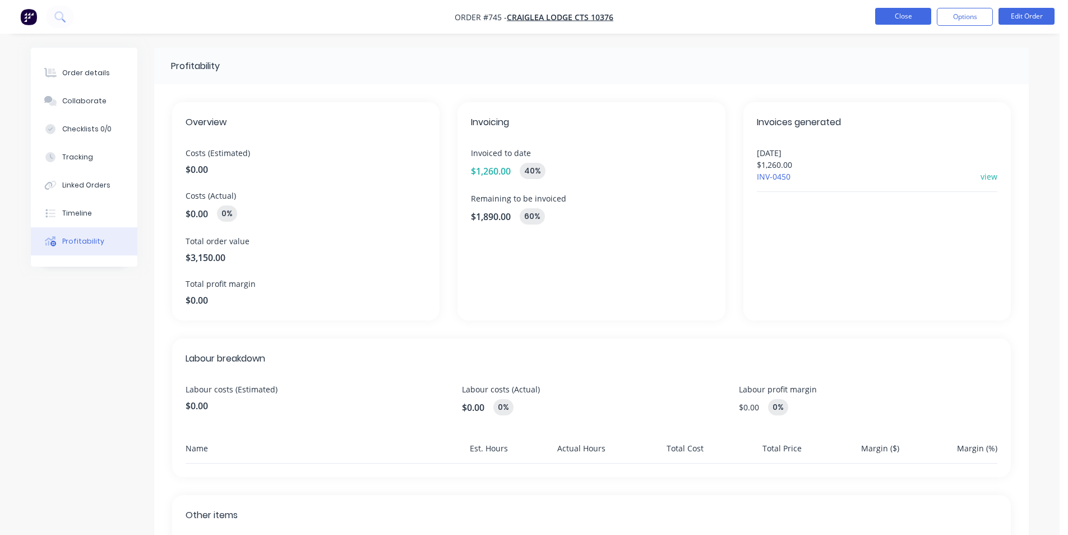
click at [901, 20] on button "Close" at bounding box center [904, 16] width 56 height 17
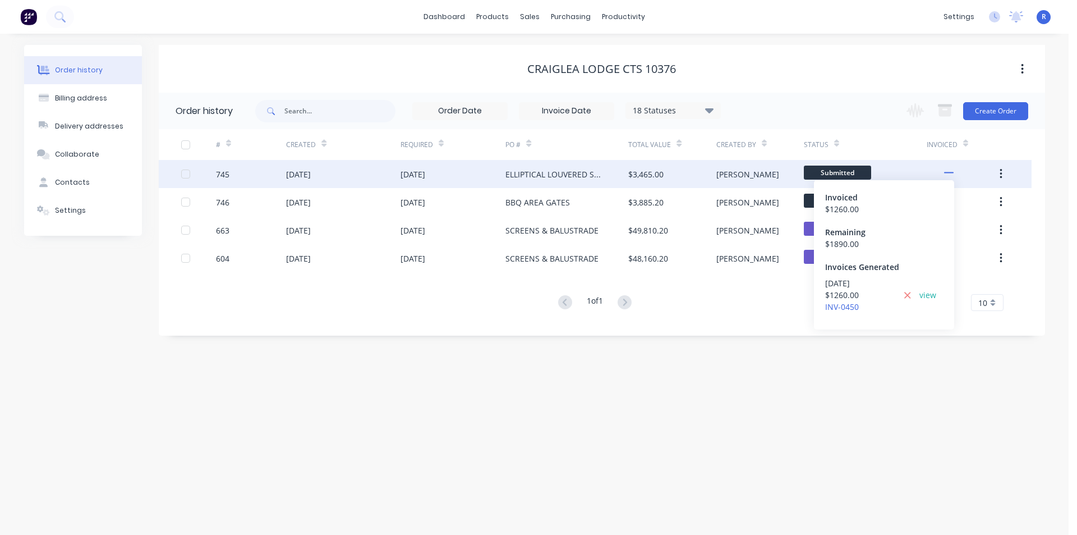
click at [947, 171] on icon at bounding box center [949, 173] width 10 height 10
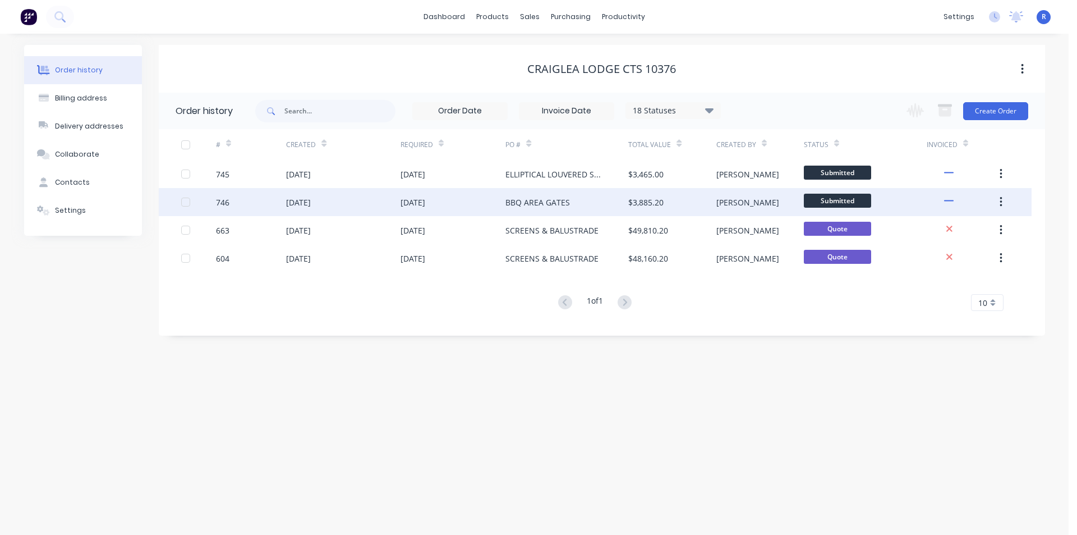
drag, startPoint x: 581, startPoint y: 454, endPoint x: 340, endPoint y: 200, distance: 350.0
click at [575, 449] on div "Order history Billing address Delivery addresses Collaborate Contacts Settings …" at bounding box center [534, 284] width 1068 height 501
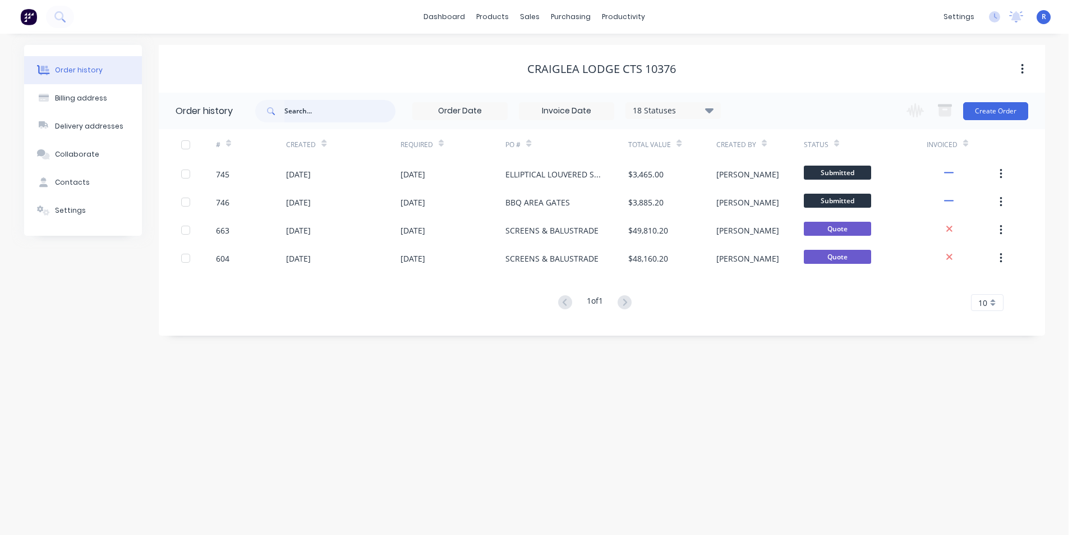
click at [319, 112] on input "text" at bounding box center [339, 111] width 111 height 22
type input "[PERSON_NAME]"
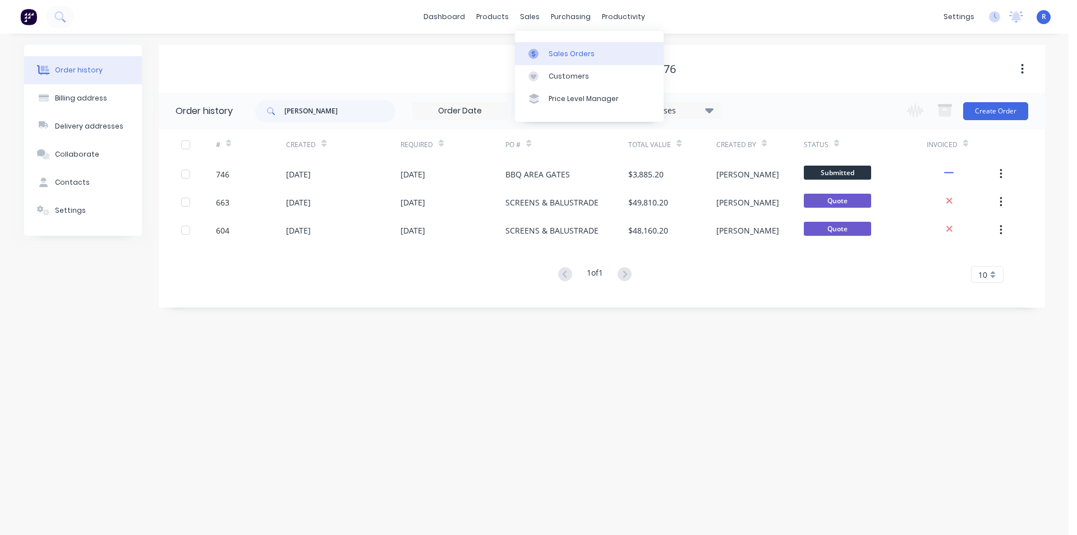
click at [560, 49] on div "Sales Orders" at bounding box center [572, 54] width 46 height 10
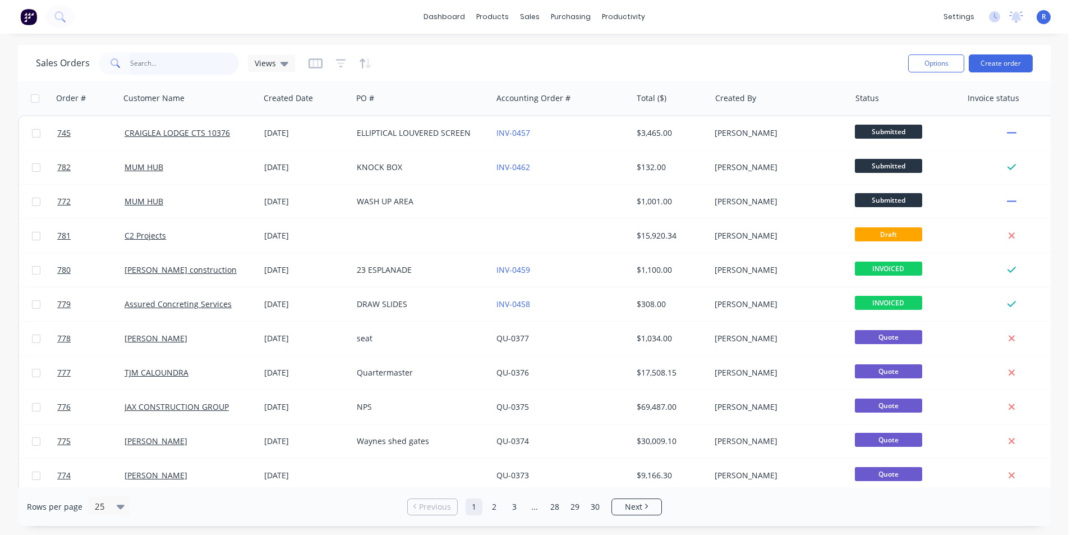
click at [184, 68] on input "text" at bounding box center [184, 63] width 109 height 22
type input "[PERSON_NAME]"
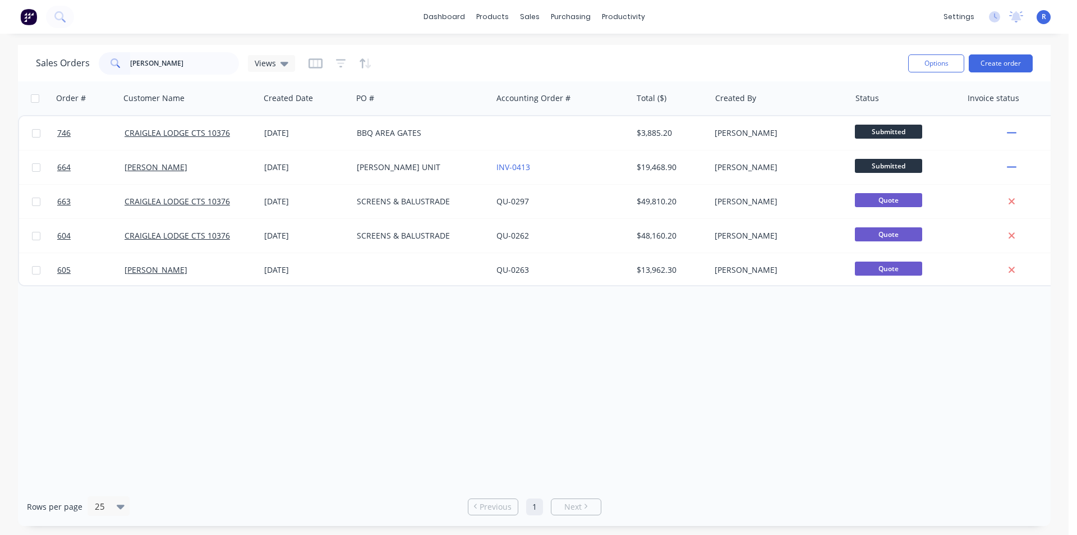
click at [452, 411] on div "Order # Customer Name Created Date PO # Accounting Order # Total ($) Created By…" at bounding box center [534, 284] width 1033 height 406
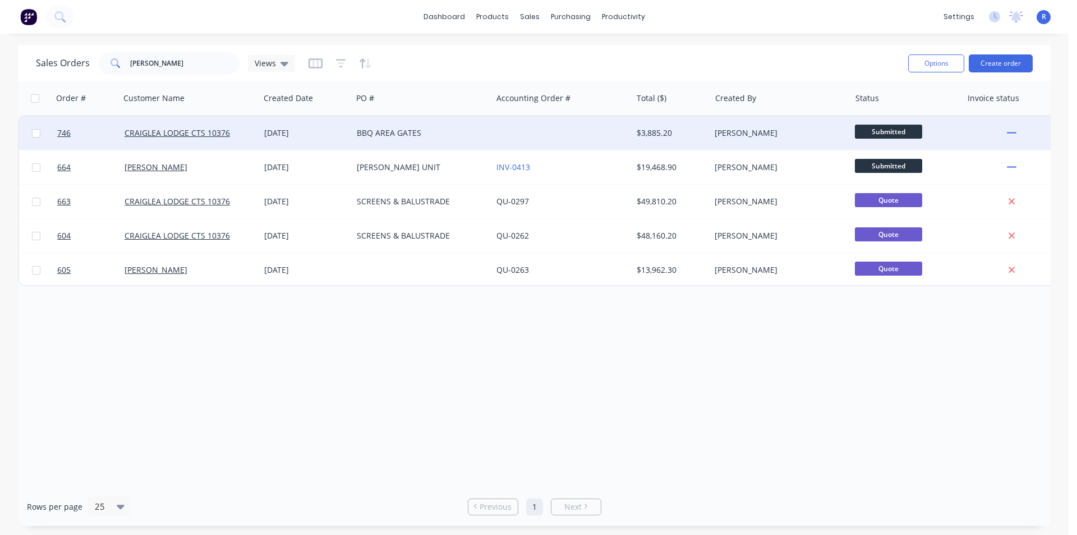
click at [541, 130] on div at bounding box center [562, 133] width 140 height 34
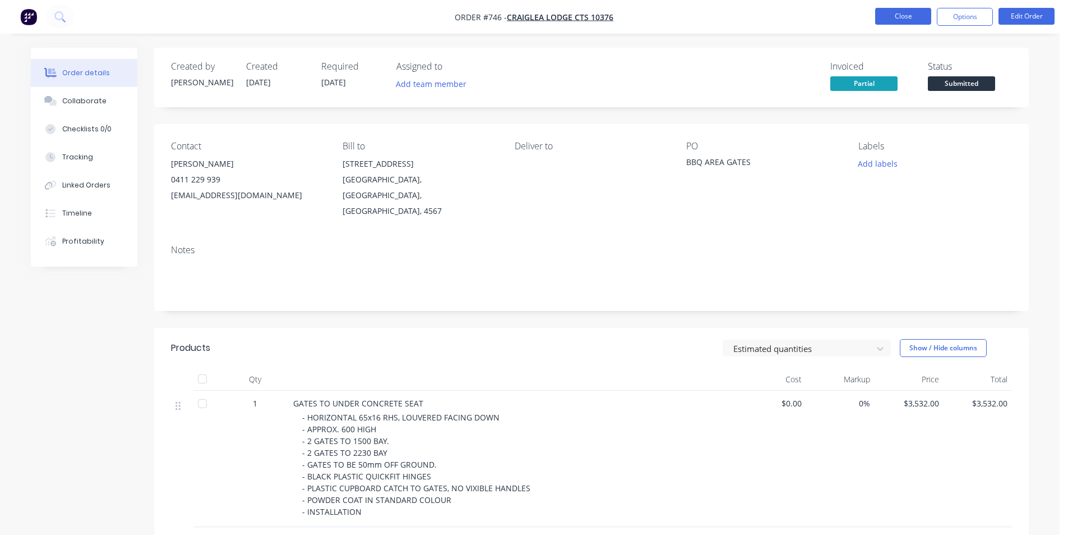
click at [904, 12] on button "Close" at bounding box center [904, 16] width 56 height 17
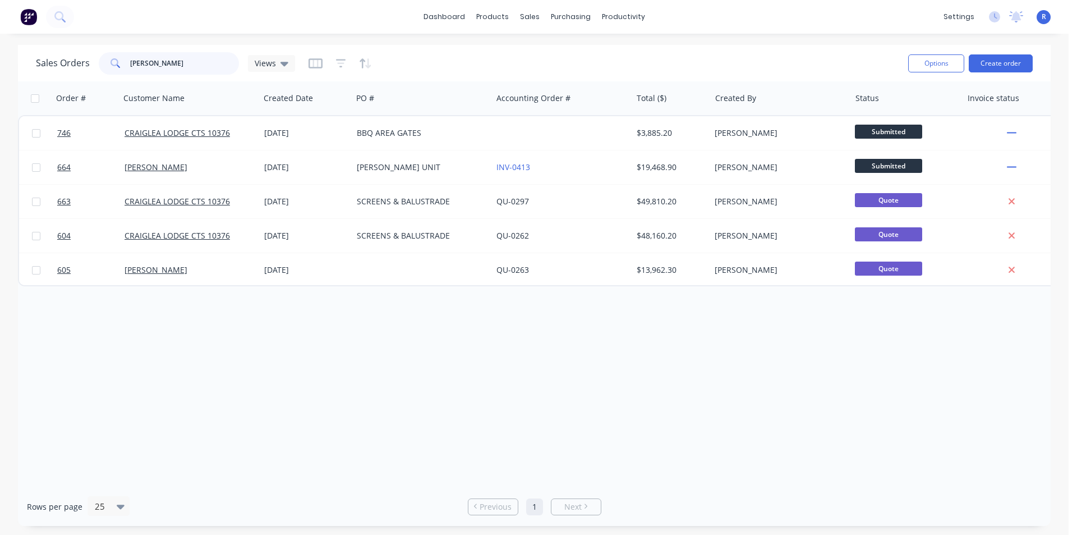
drag, startPoint x: 173, startPoint y: 58, endPoint x: 85, endPoint y: 62, distance: 88.1
click at [85, 62] on div "Sales Orders [PERSON_NAME] Views" at bounding box center [165, 63] width 259 height 22
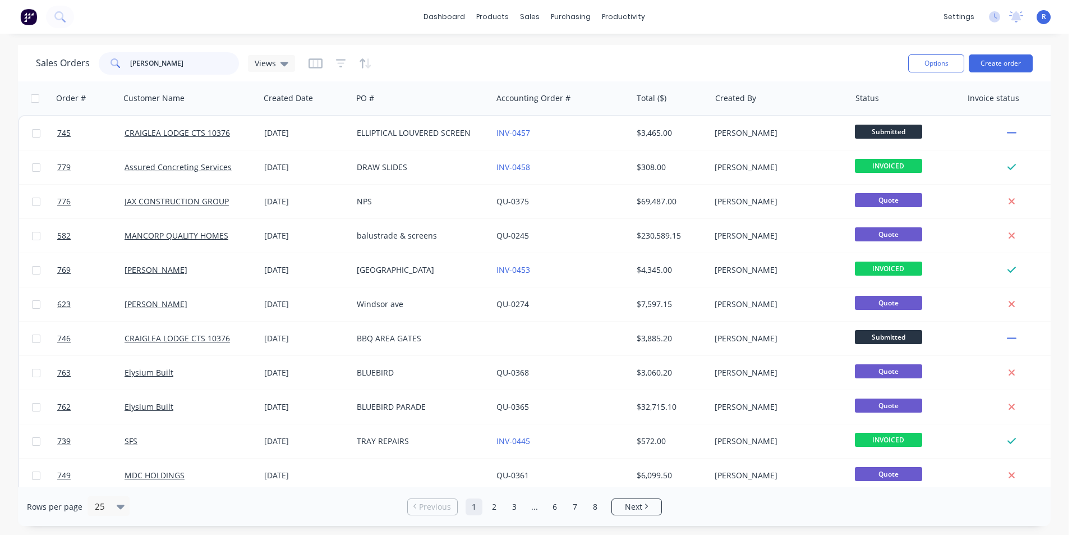
type input "[PERSON_NAME]"
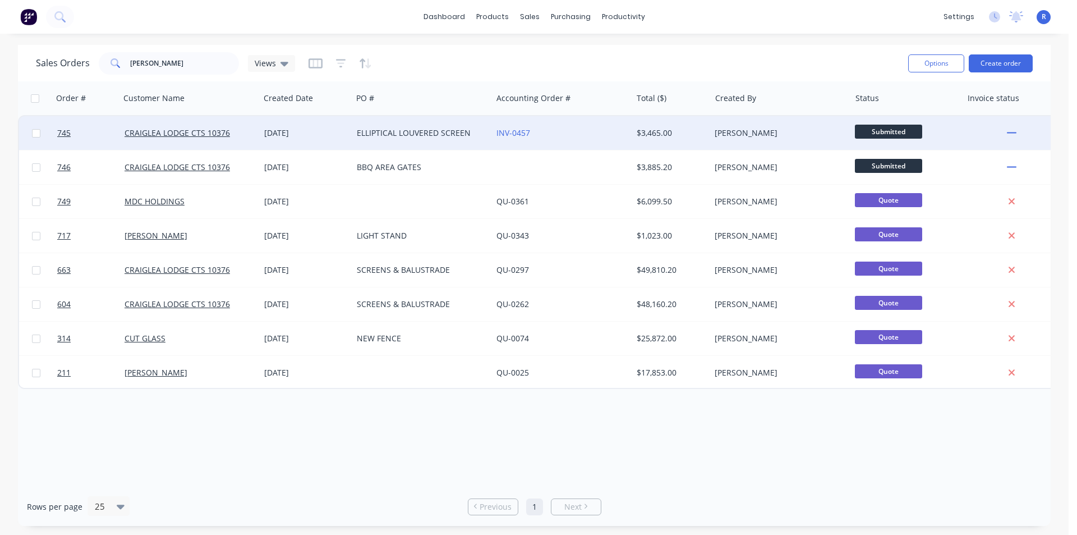
click at [488, 128] on div "ELLIPTICAL LOUVERED SCREEN" at bounding box center [422, 133] width 140 height 34
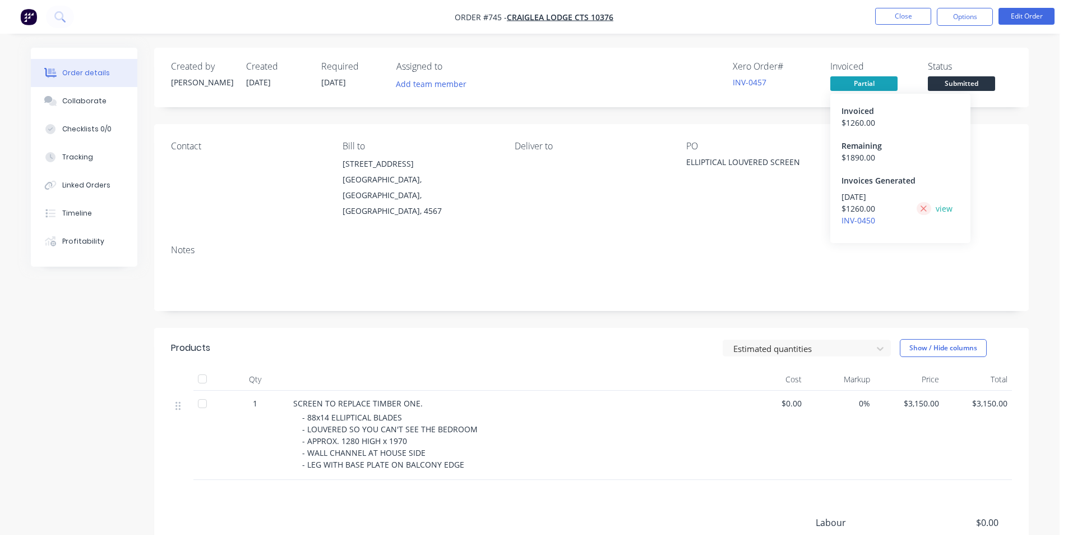
click at [924, 210] on icon at bounding box center [923, 209] width 7 height 10
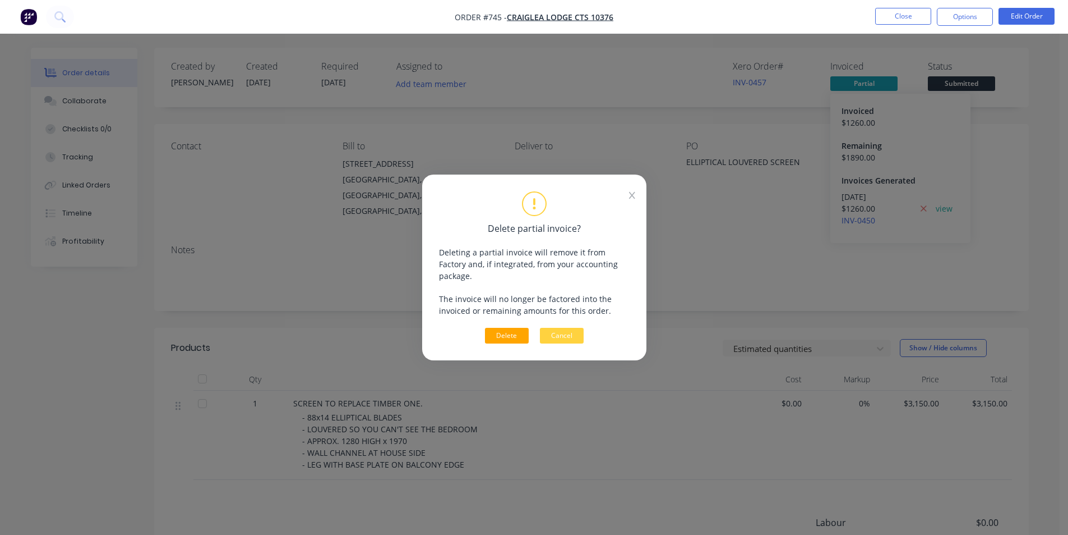
click at [516, 330] on button "Delete" at bounding box center [507, 336] width 44 height 16
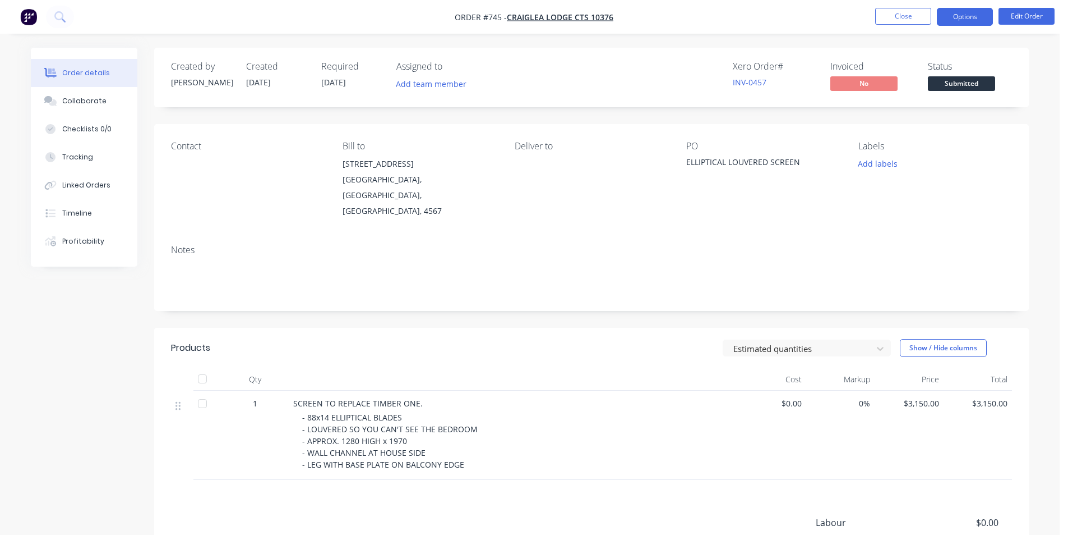
click at [972, 12] on button "Options" at bounding box center [965, 17] width 56 height 18
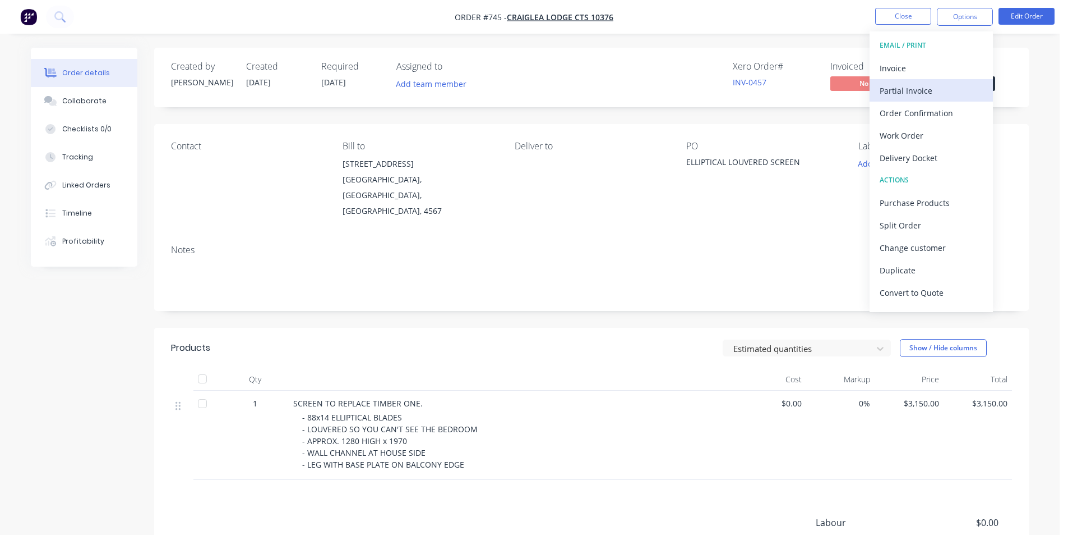
click at [918, 82] on div "Partial Invoice" at bounding box center [931, 90] width 103 height 16
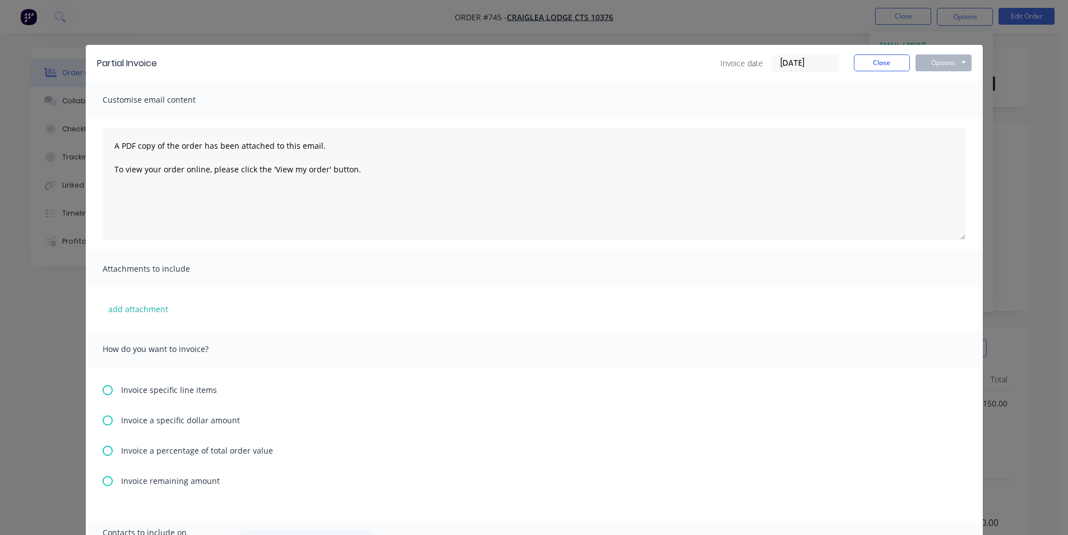
scroll to position [56, 0]
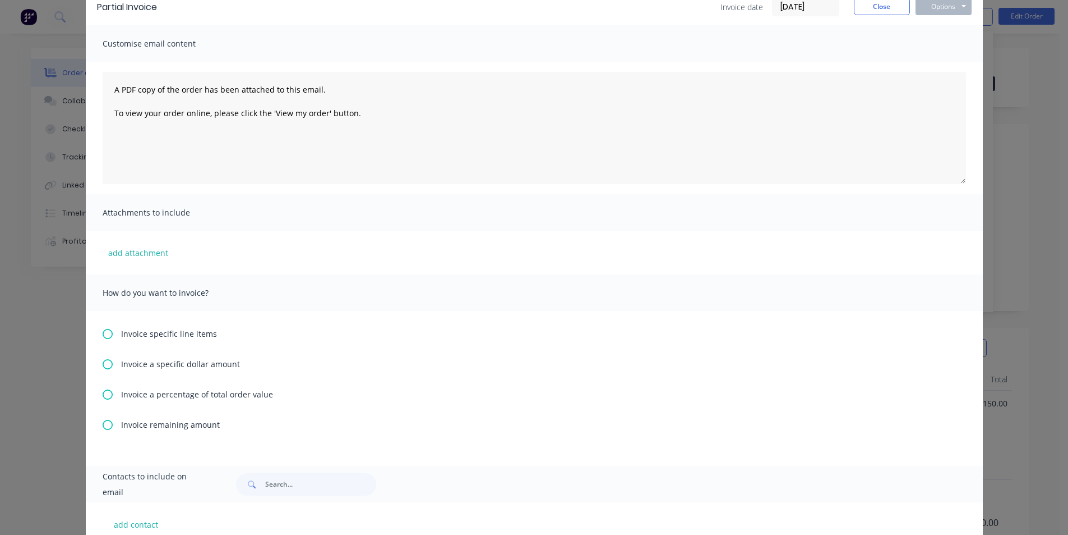
click at [105, 333] on icon at bounding box center [108, 334] width 10 height 10
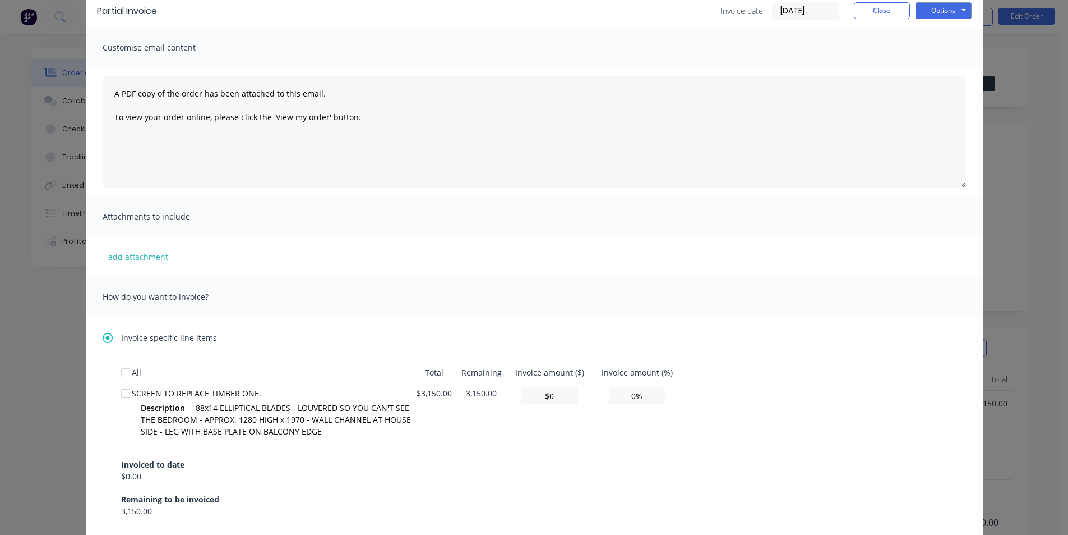
scroll to position [224, 0]
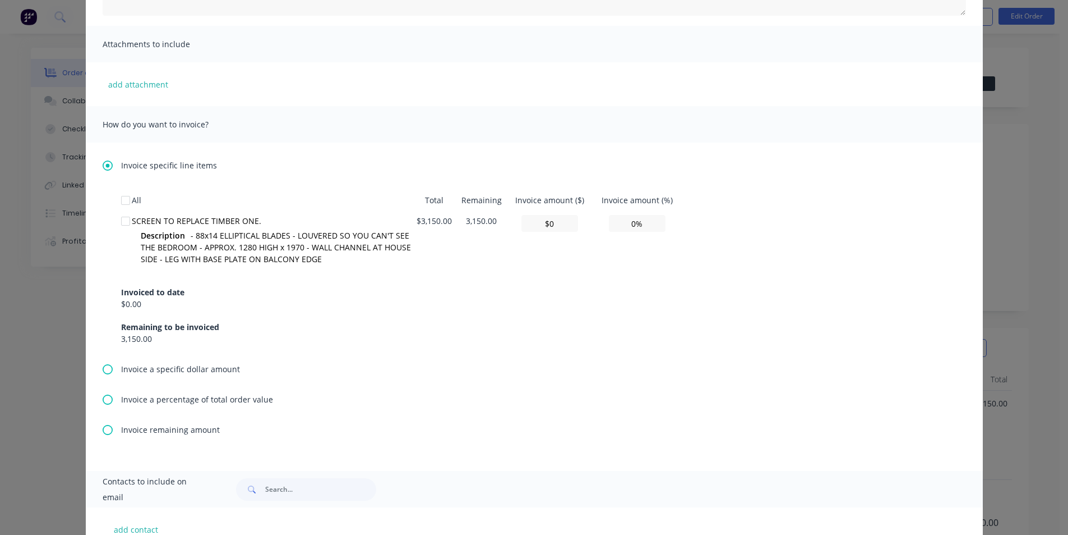
click at [123, 219] on div at bounding box center [125, 221] width 22 height 22
click at [632, 224] on input "0%" at bounding box center [637, 223] width 57 height 17
type input "$126.00"
type input "4%"
type input "$1,260.00"
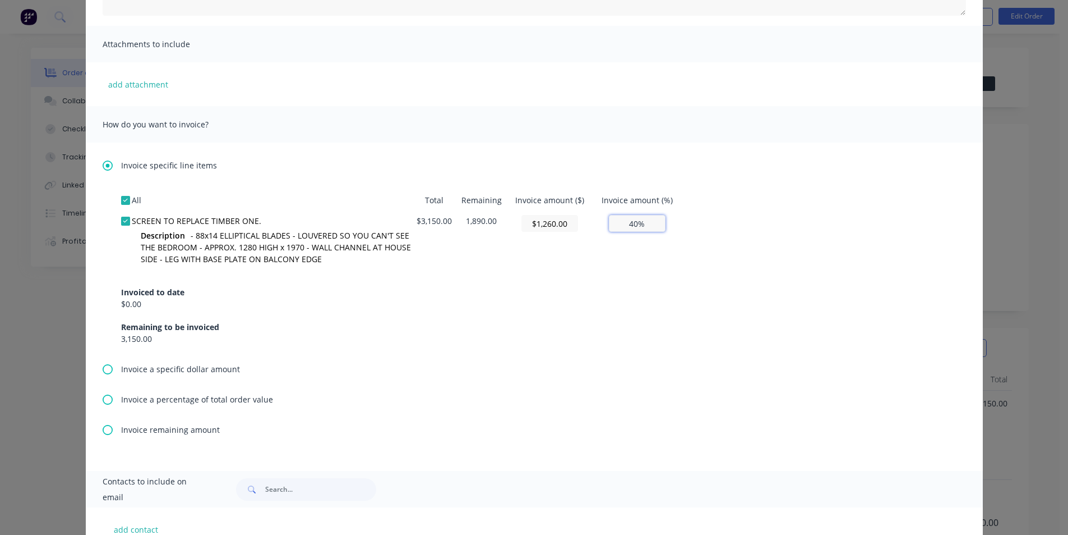
type input "40%"
click at [763, 293] on div "Invoiced to date $0.00 Remaining to be invoiced 3,150.00" at bounding box center [534, 309] width 827 height 72
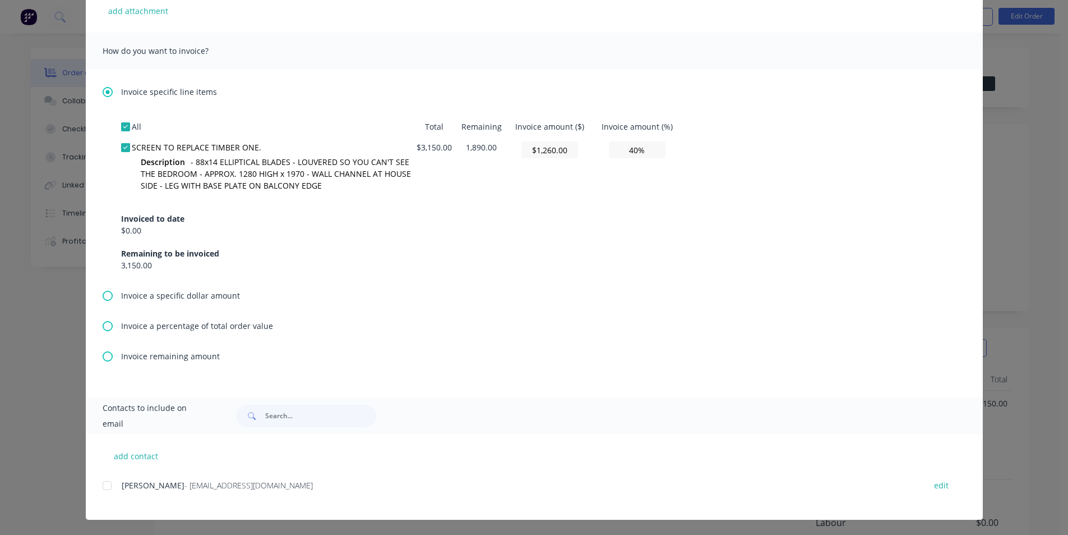
scroll to position [298, 0]
click at [102, 485] on div at bounding box center [107, 484] width 22 height 22
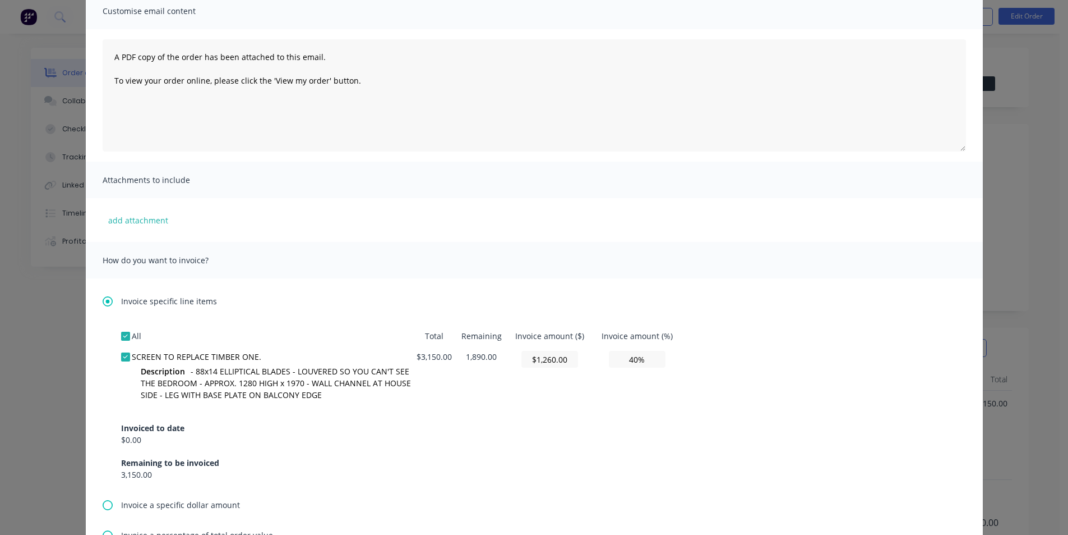
scroll to position [18, 0]
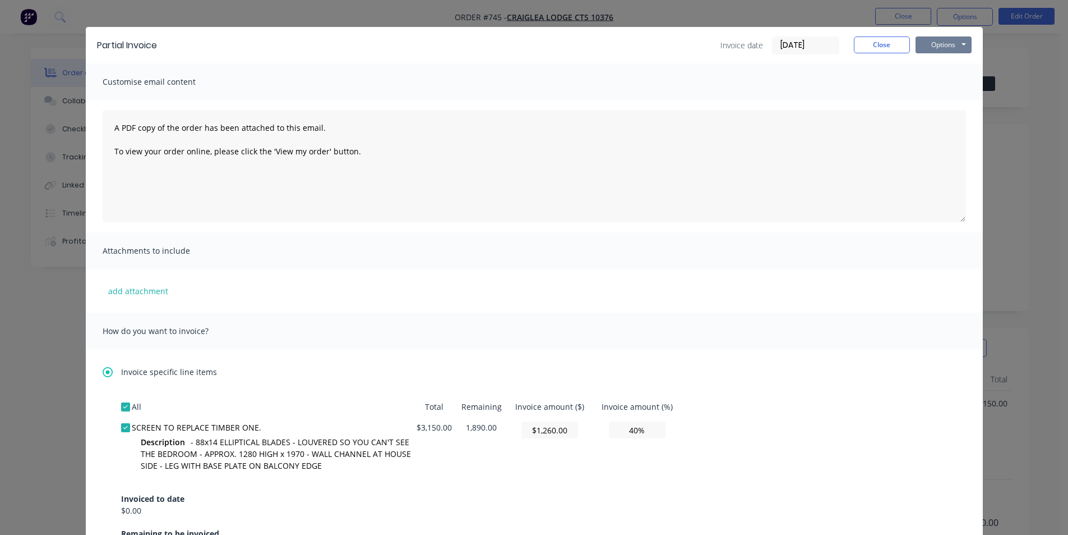
click at [928, 40] on button "Options" at bounding box center [944, 44] width 56 height 17
click at [931, 100] on button "Email" at bounding box center [952, 102] width 72 height 19
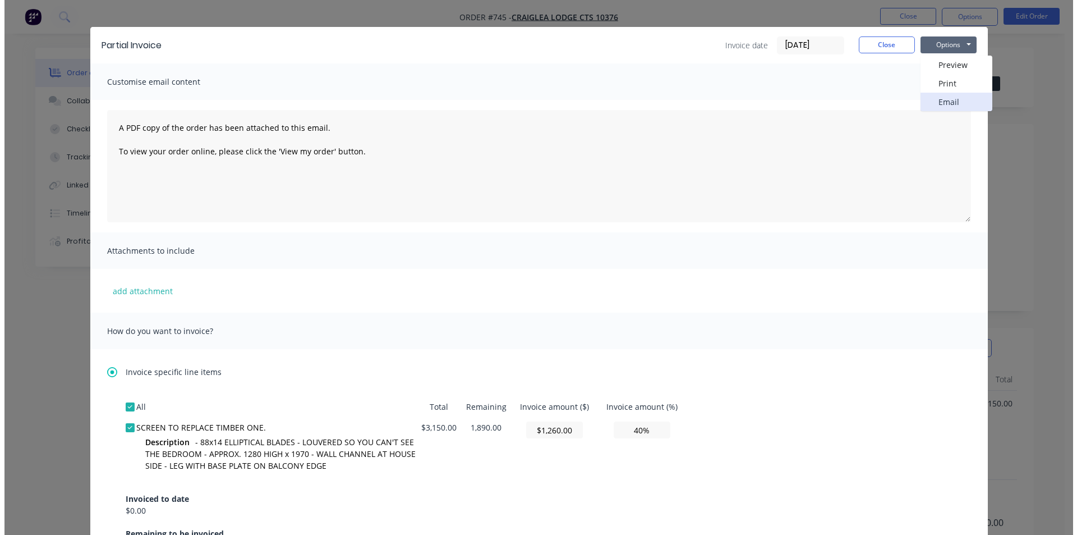
scroll to position [0, 0]
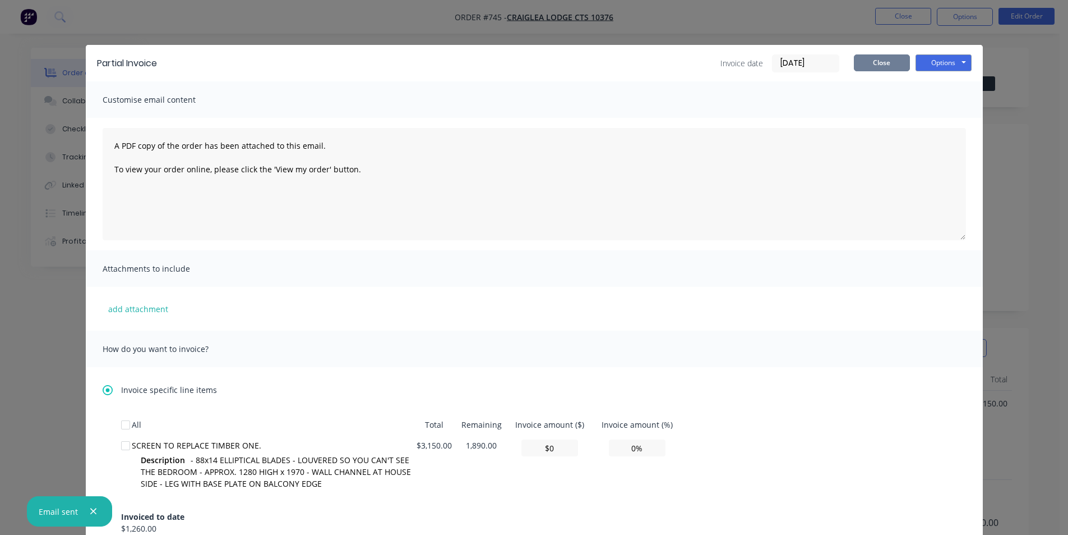
click at [863, 58] on button "Close" at bounding box center [882, 62] width 56 height 17
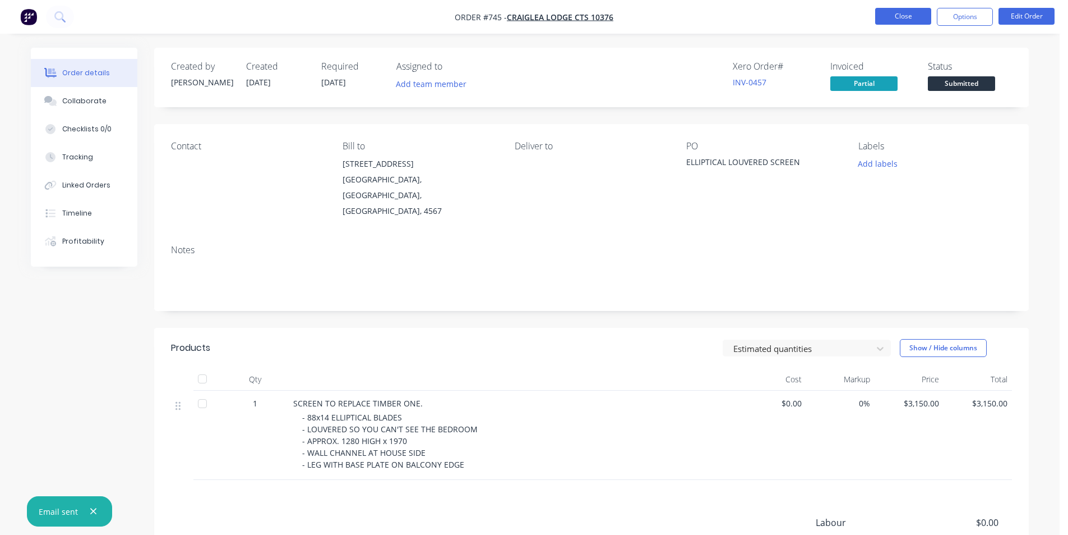
click at [904, 13] on button "Close" at bounding box center [904, 16] width 56 height 17
